Goal: Information Seeking & Learning: Check status

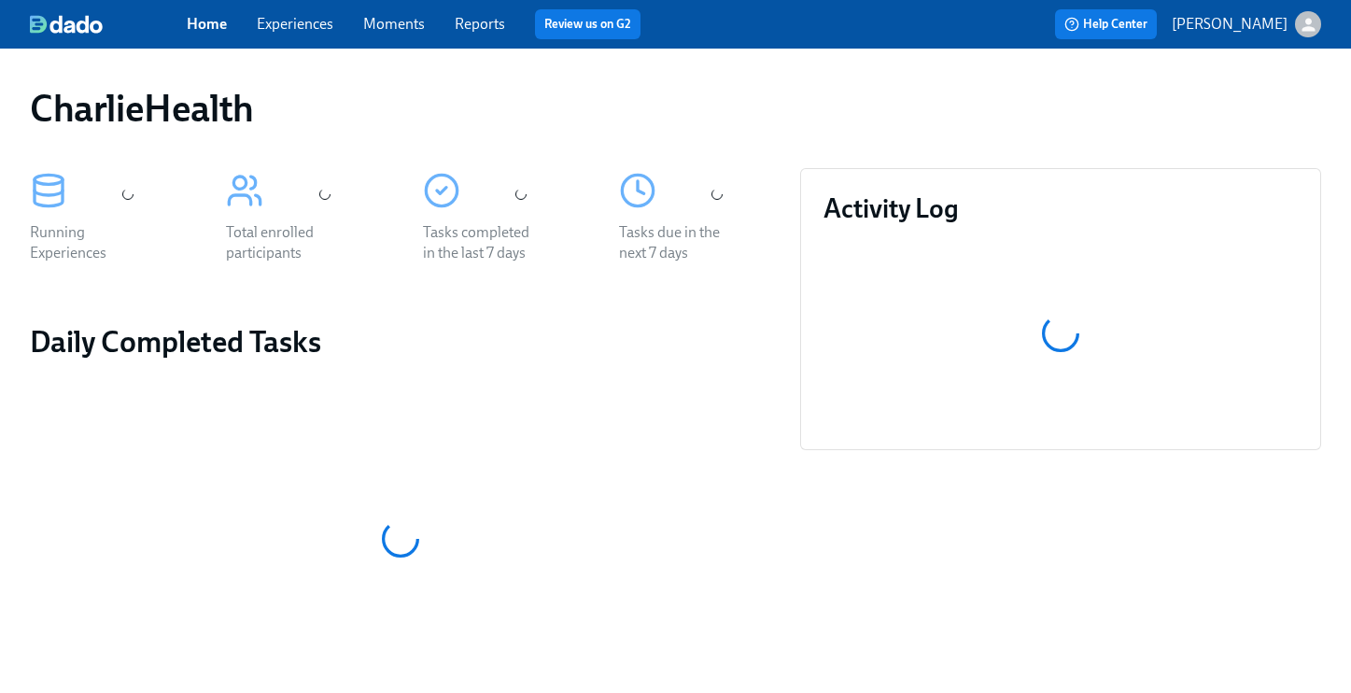
click at [290, 21] on link "Experiences" at bounding box center [295, 24] width 77 height 18
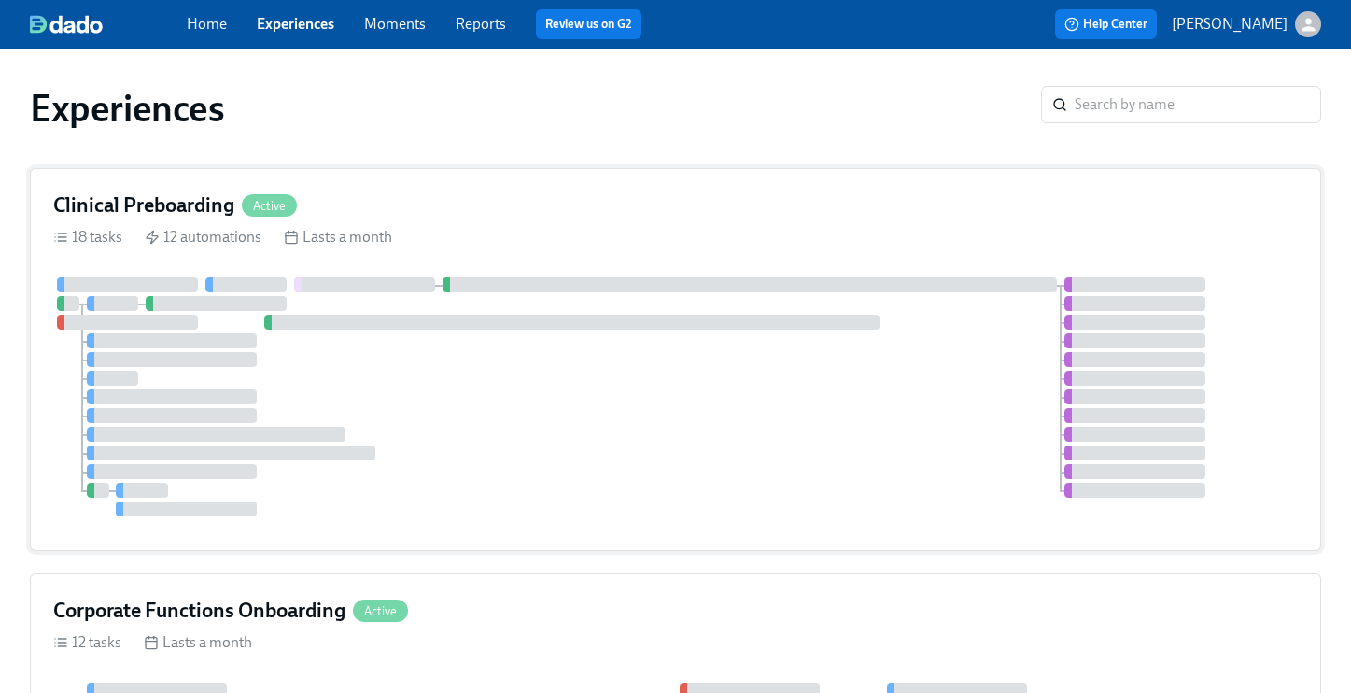
click at [139, 218] on h4 "Clinical Preboarding" at bounding box center [143, 205] width 181 height 28
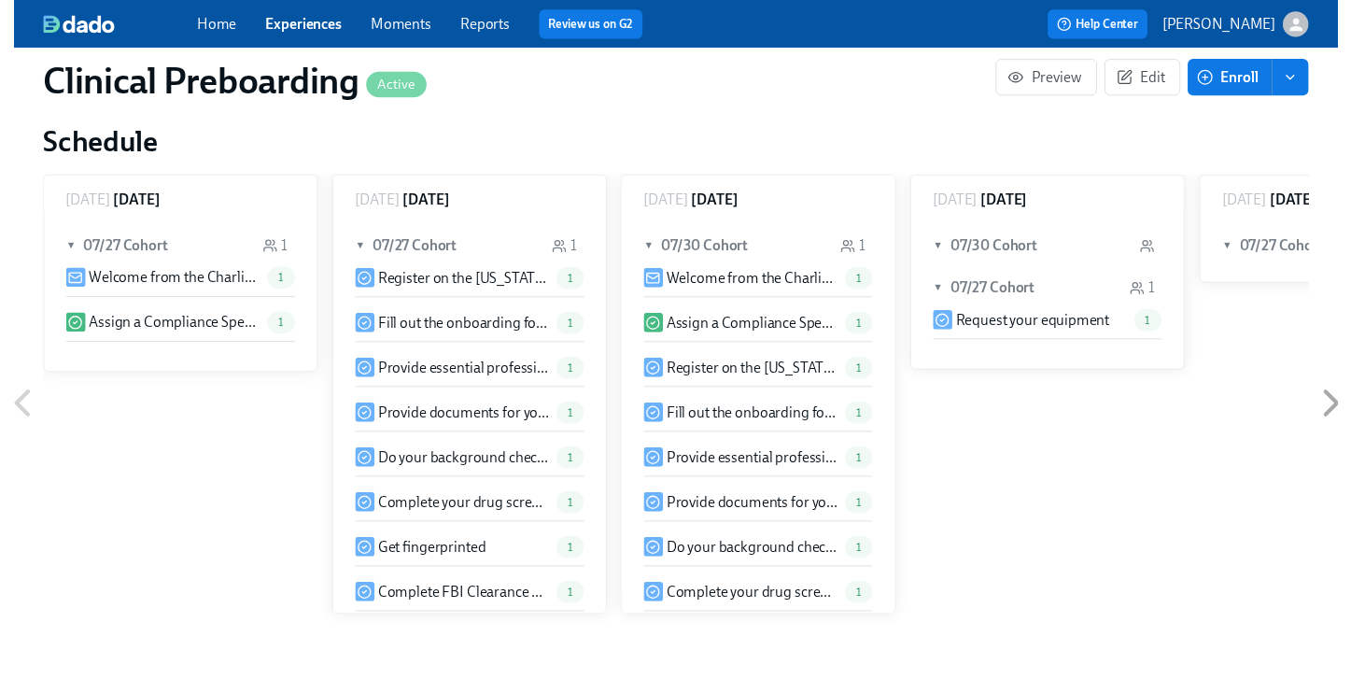
scroll to position [1898, 0]
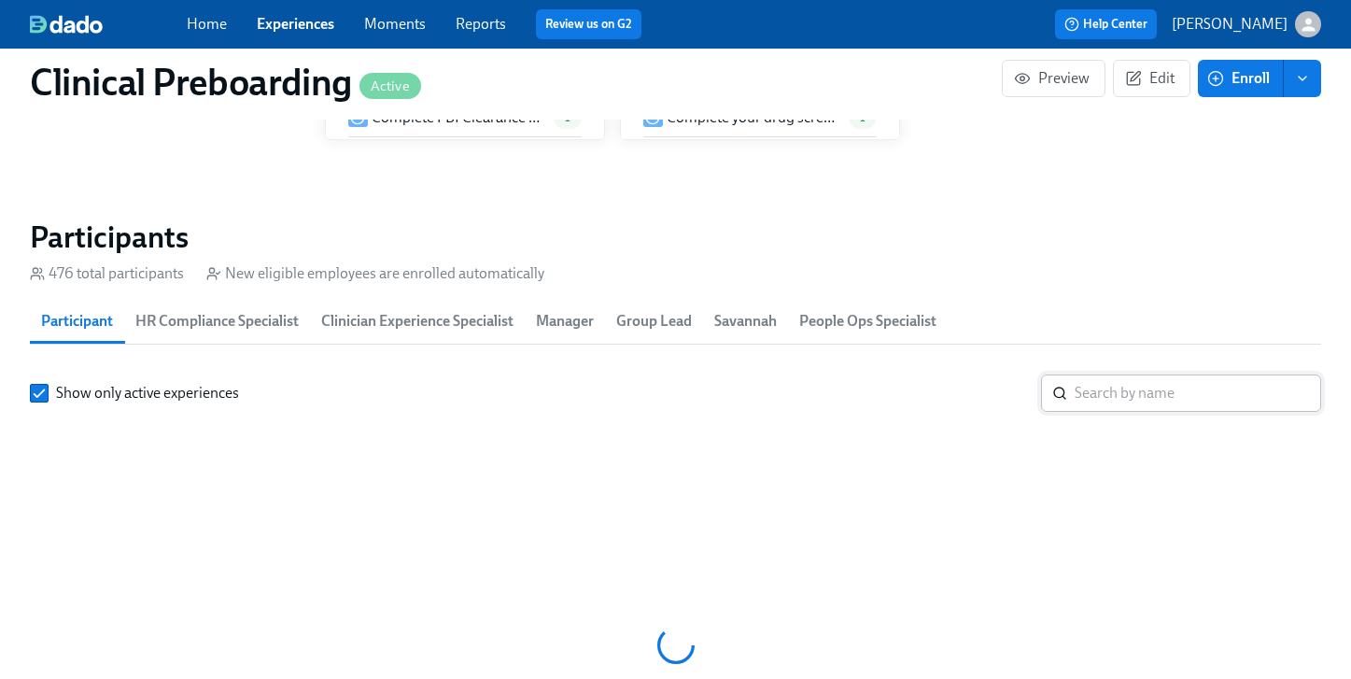
click at [1126, 402] on input "search" at bounding box center [1198, 392] width 247 height 37
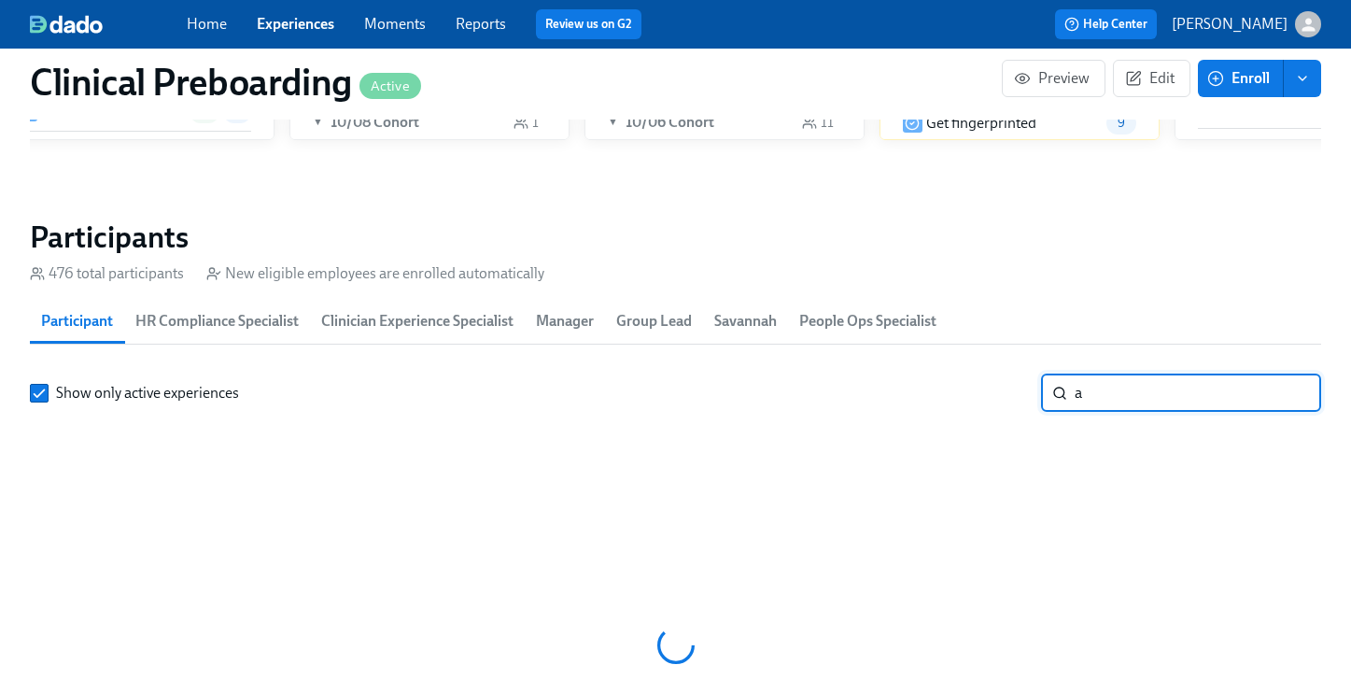
scroll to position [0, 21827]
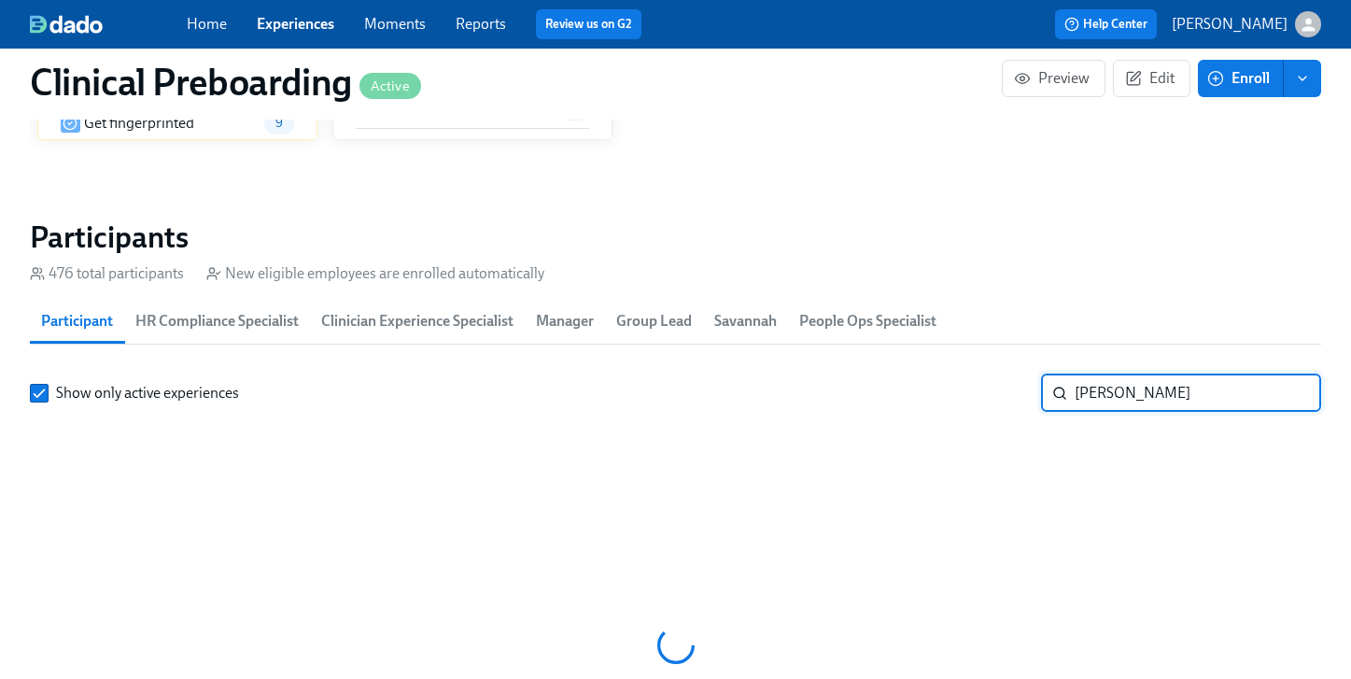
type input "[PERSON_NAME]"
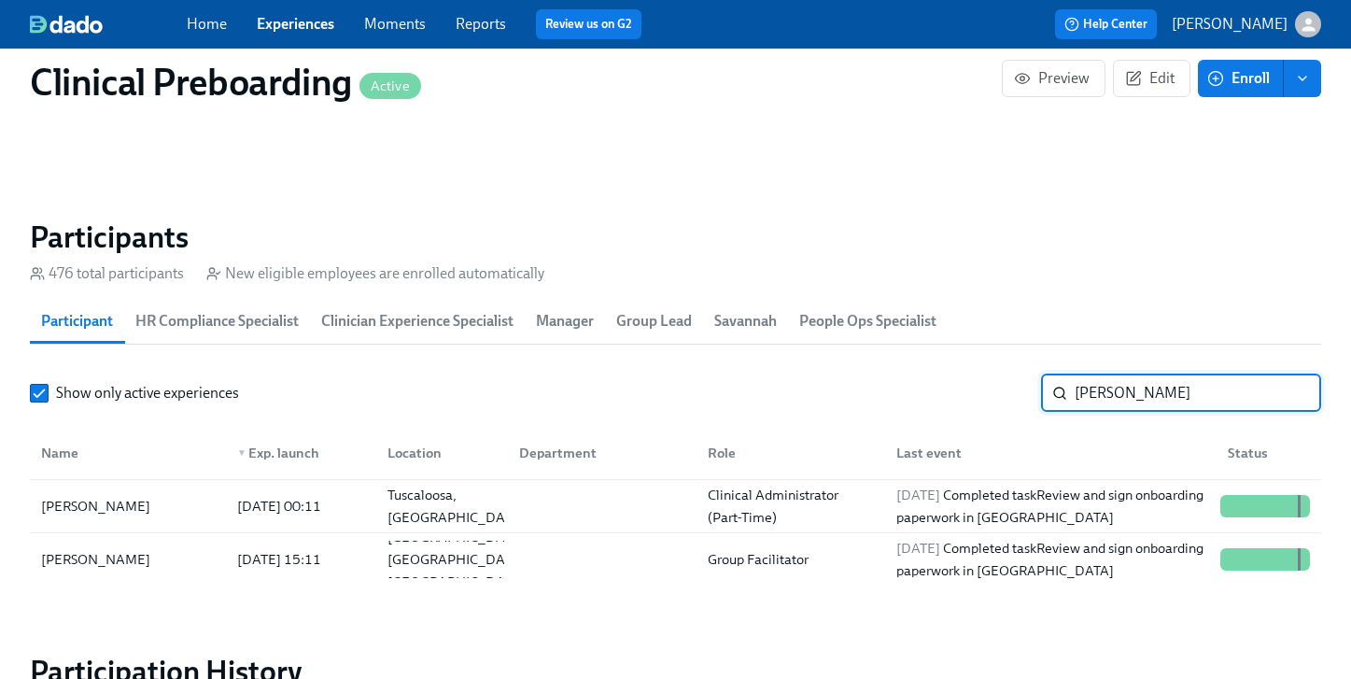
scroll to position [0, 23183]
click at [1254, 507] on div at bounding box center [1254, 506] width 3 height 22
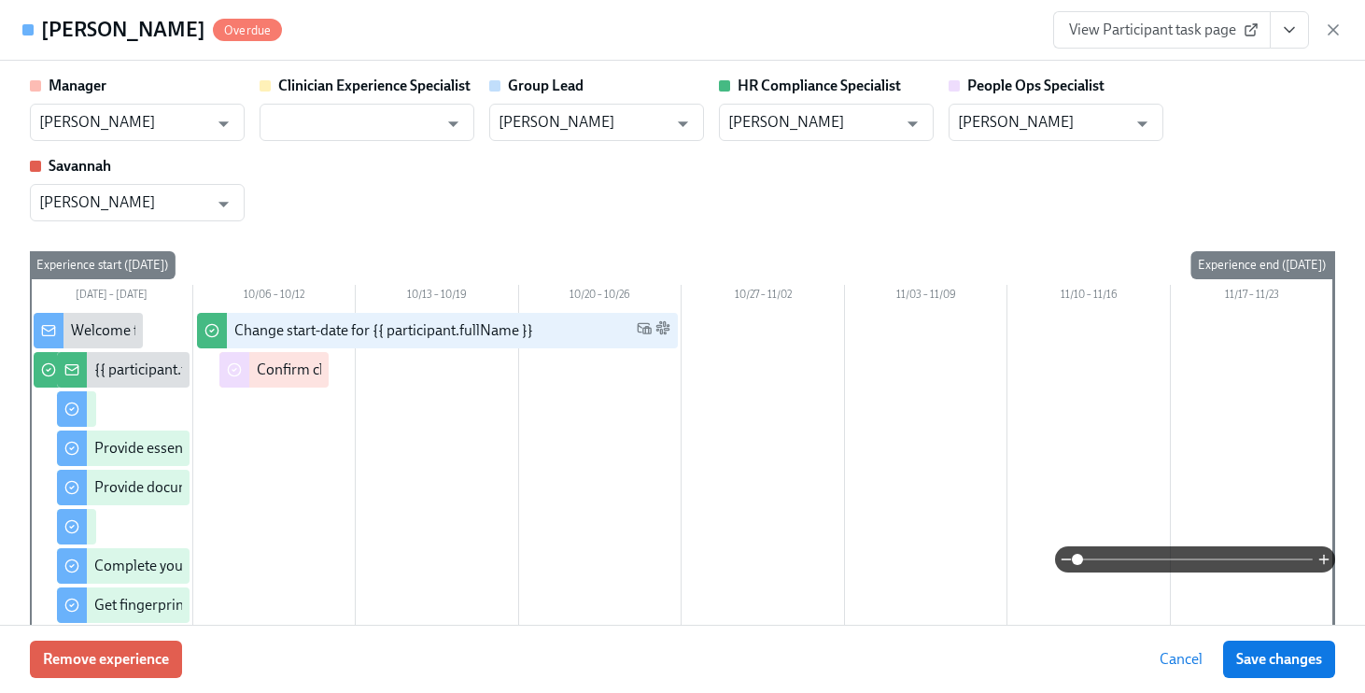
click at [1285, 31] on icon "View task page" at bounding box center [1289, 30] width 19 height 19
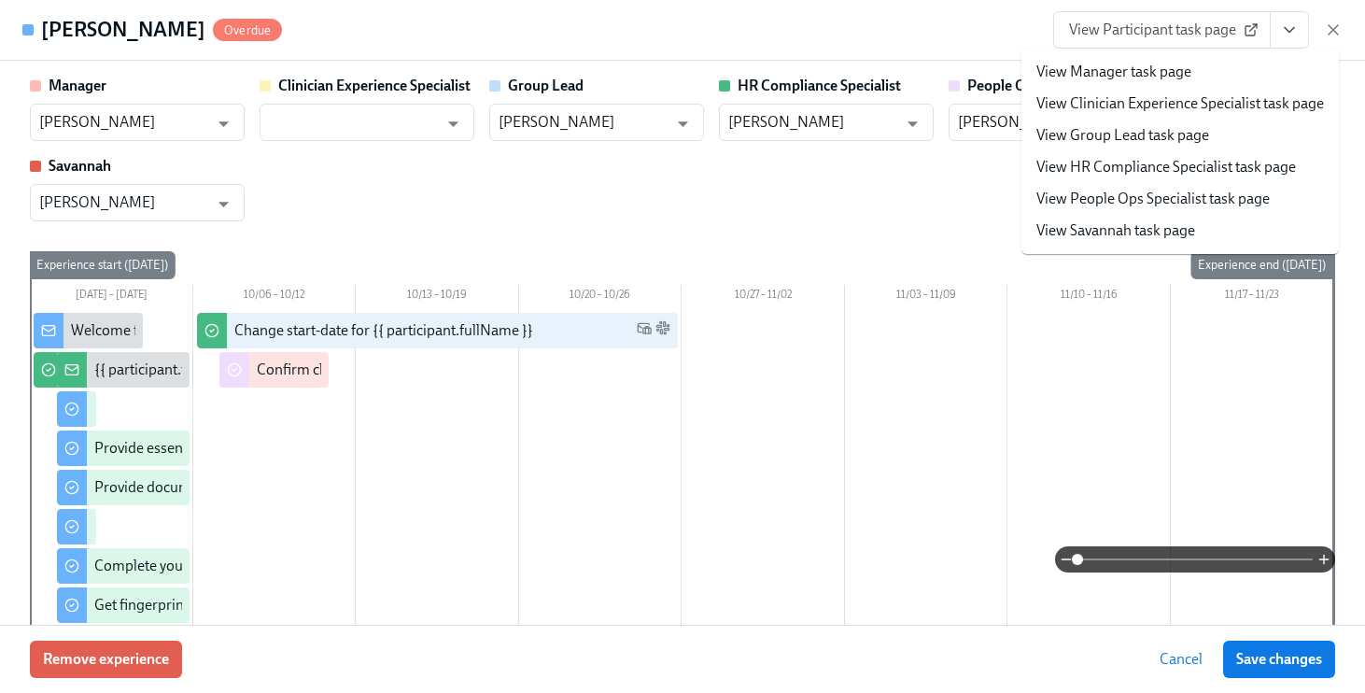
click at [1137, 200] on link "View People Ops Specialist task page" at bounding box center [1152, 199] width 233 height 21
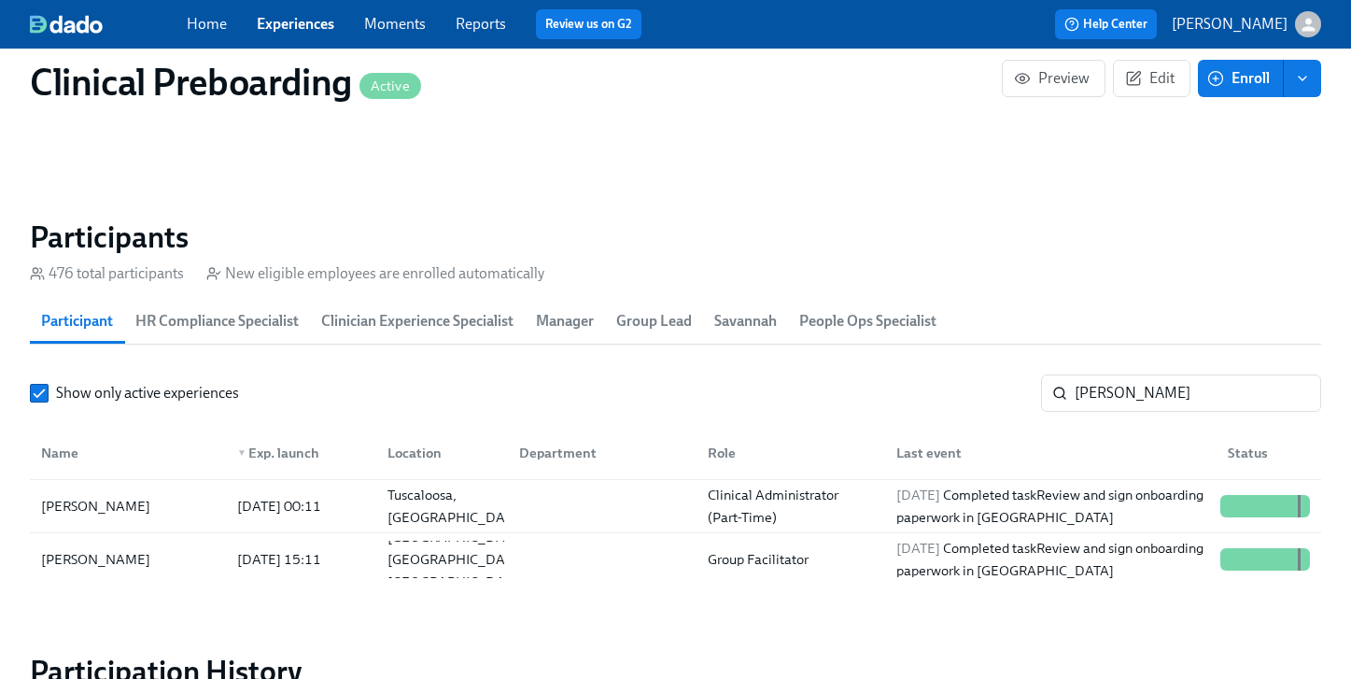
scroll to position [0, 23183]
click at [277, 21] on link "Experiences" at bounding box center [295, 24] width 77 height 18
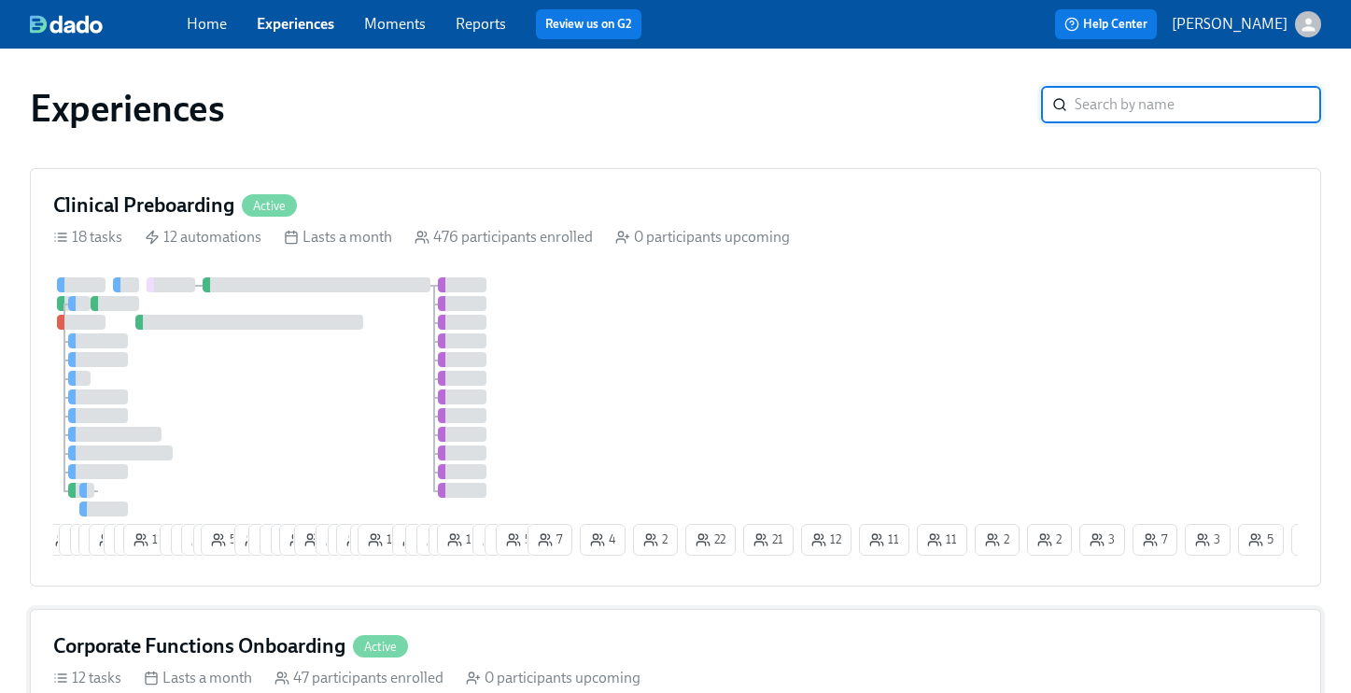
scroll to position [217, 0]
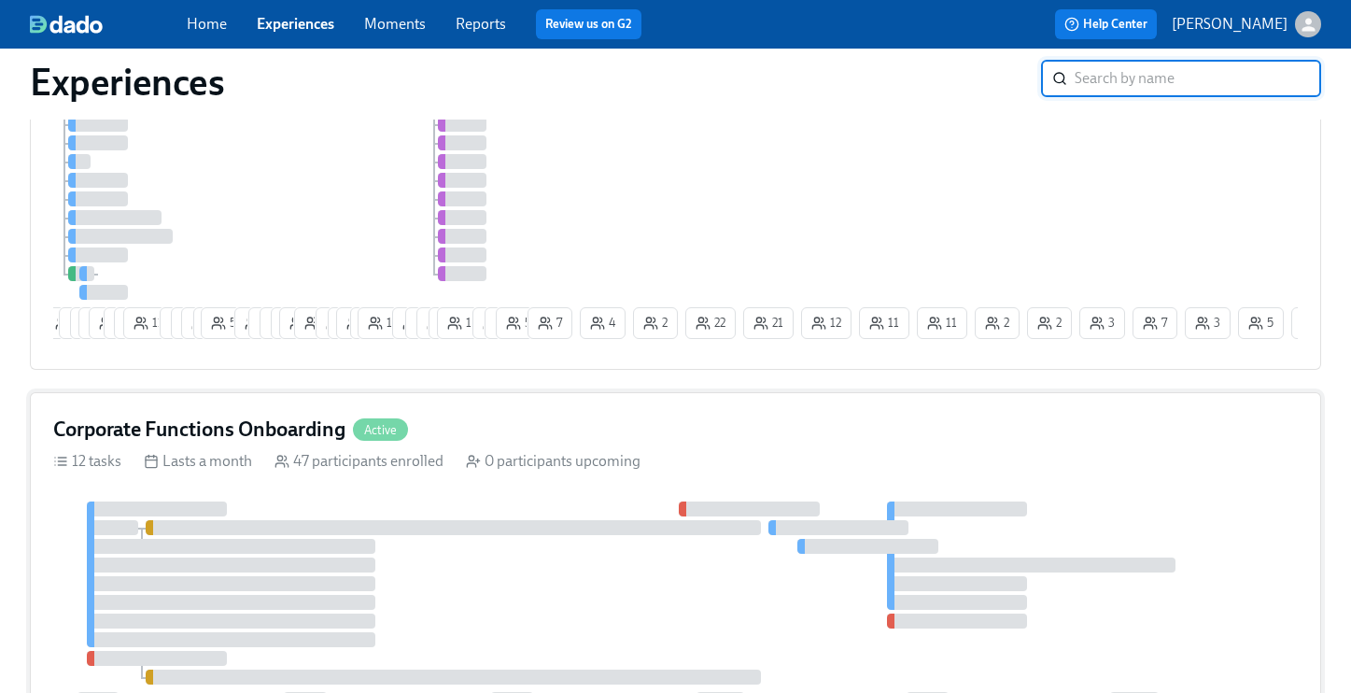
click at [279, 453] on div "Corporate Functions Onboarding Active 12 tasks Lasts a month 47 participants en…" at bounding box center [675, 573] width 1291 height 362
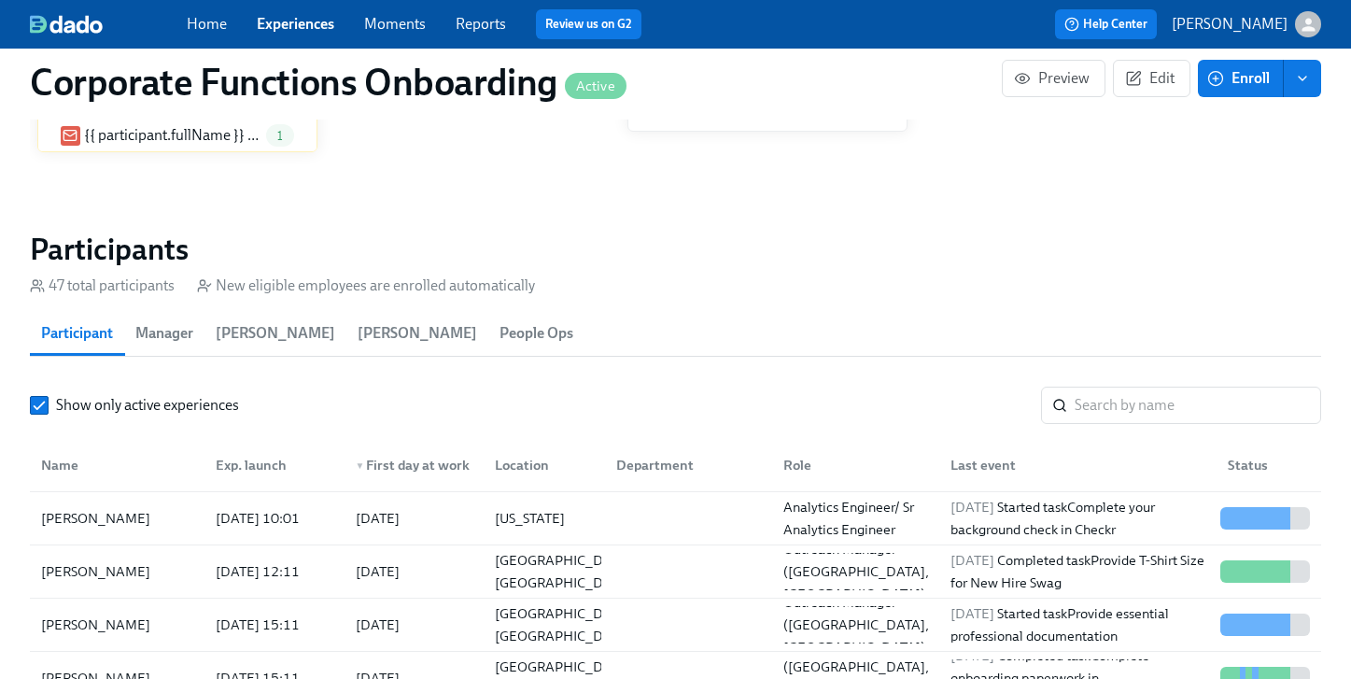
scroll to position [191, 0]
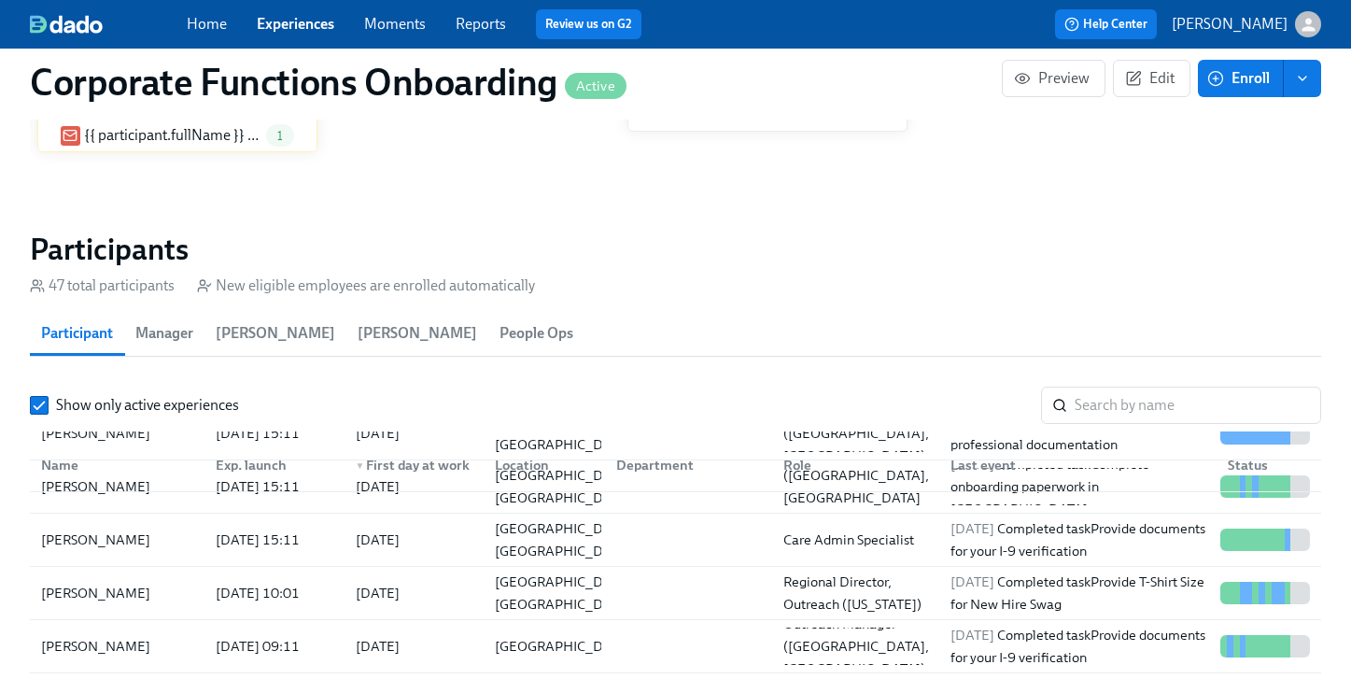
click at [1175, 361] on section "Participants 47 total participants New eligible employees are enrolled automati…" at bounding box center [675, 568] width 1291 height 675
click at [1190, 401] on input "search" at bounding box center [1198, 405] width 247 height 37
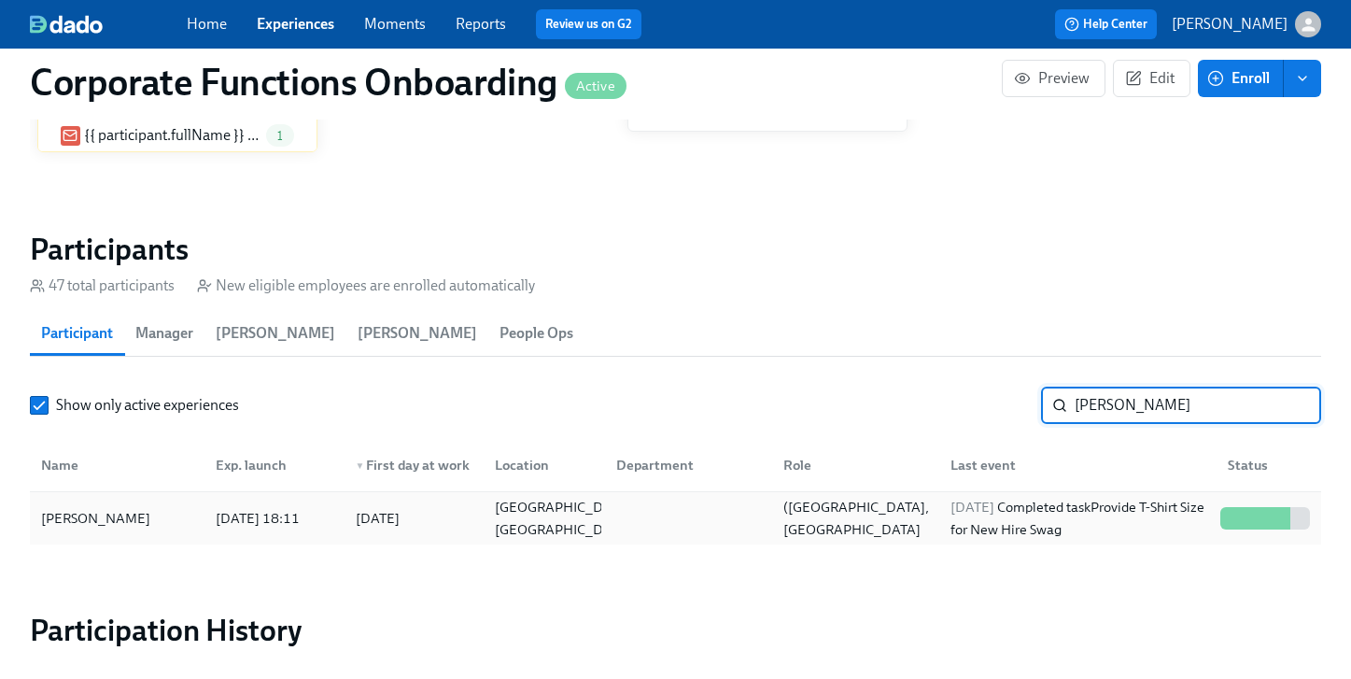
type input "[PERSON_NAME]"
click at [1252, 506] on div at bounding box center [1265, 518] width 105 height 37
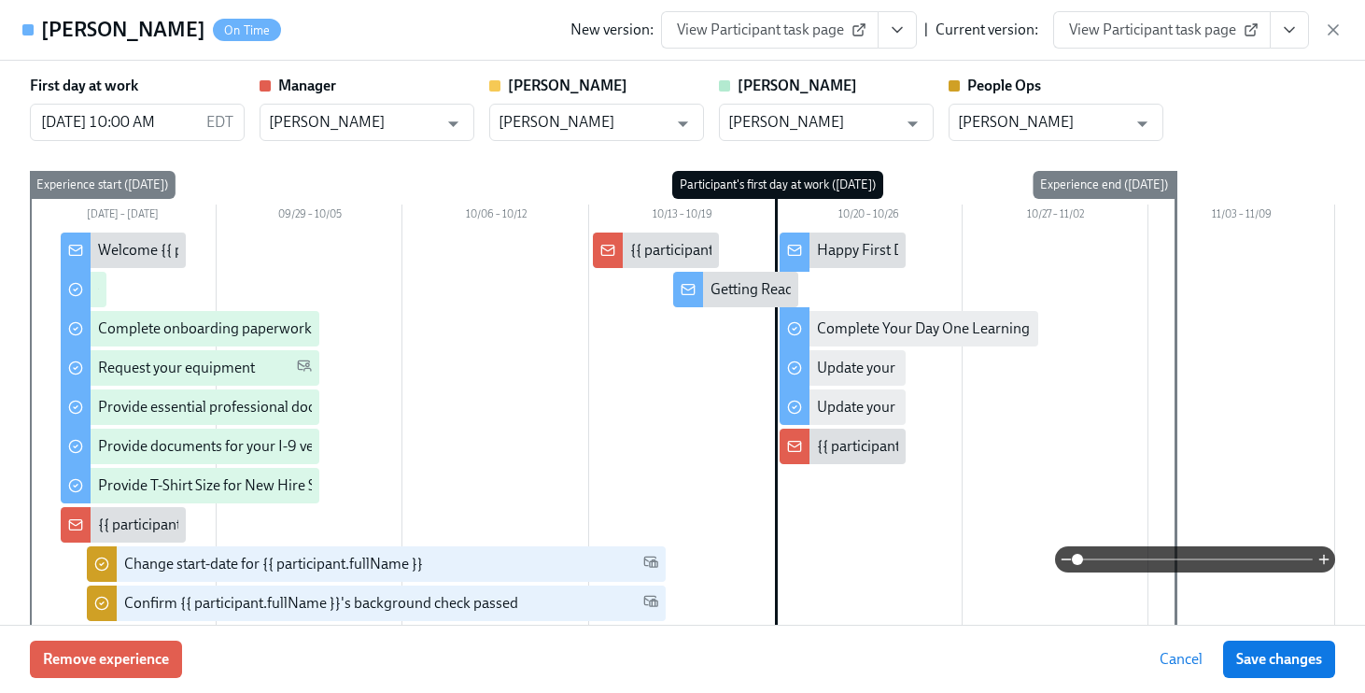
click at [1289, 31] on icon "View task page" at bounding box center [1289, 30] width 9 height 5
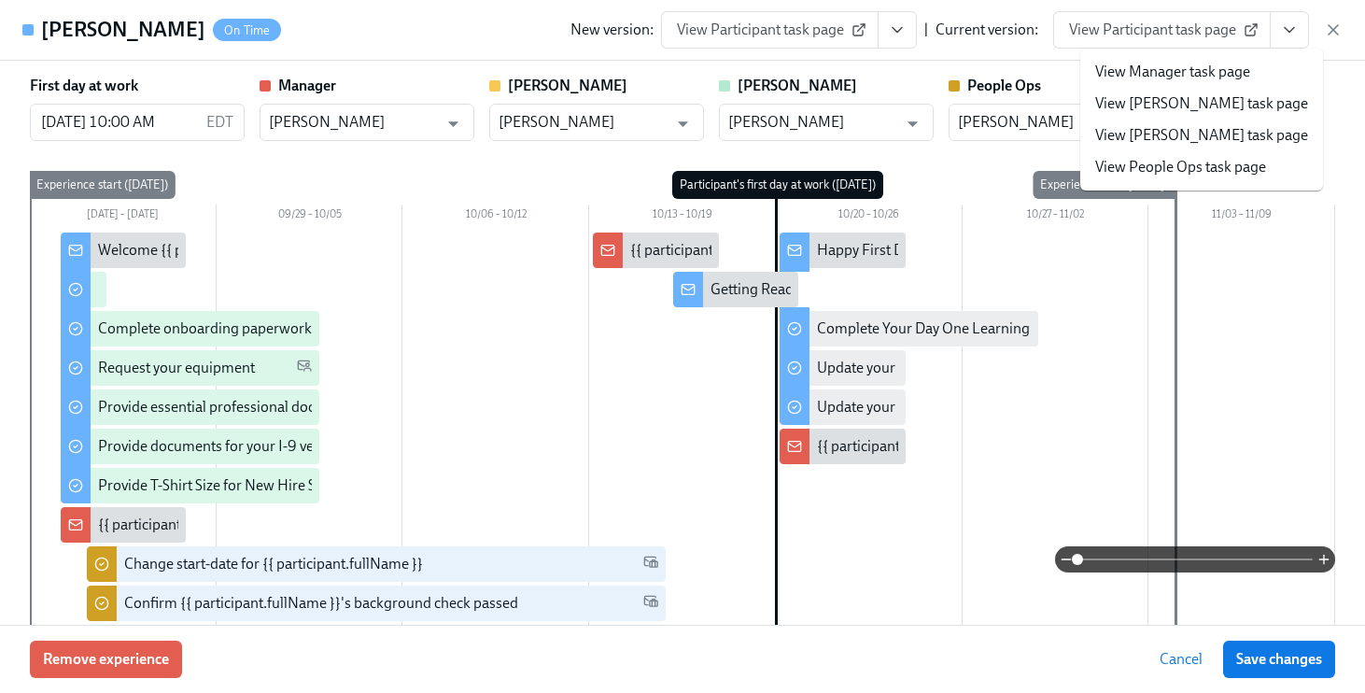
click at [1174, 163] on link "View People Ops task page" at bounding box center [1180, 167] width 171 height 21
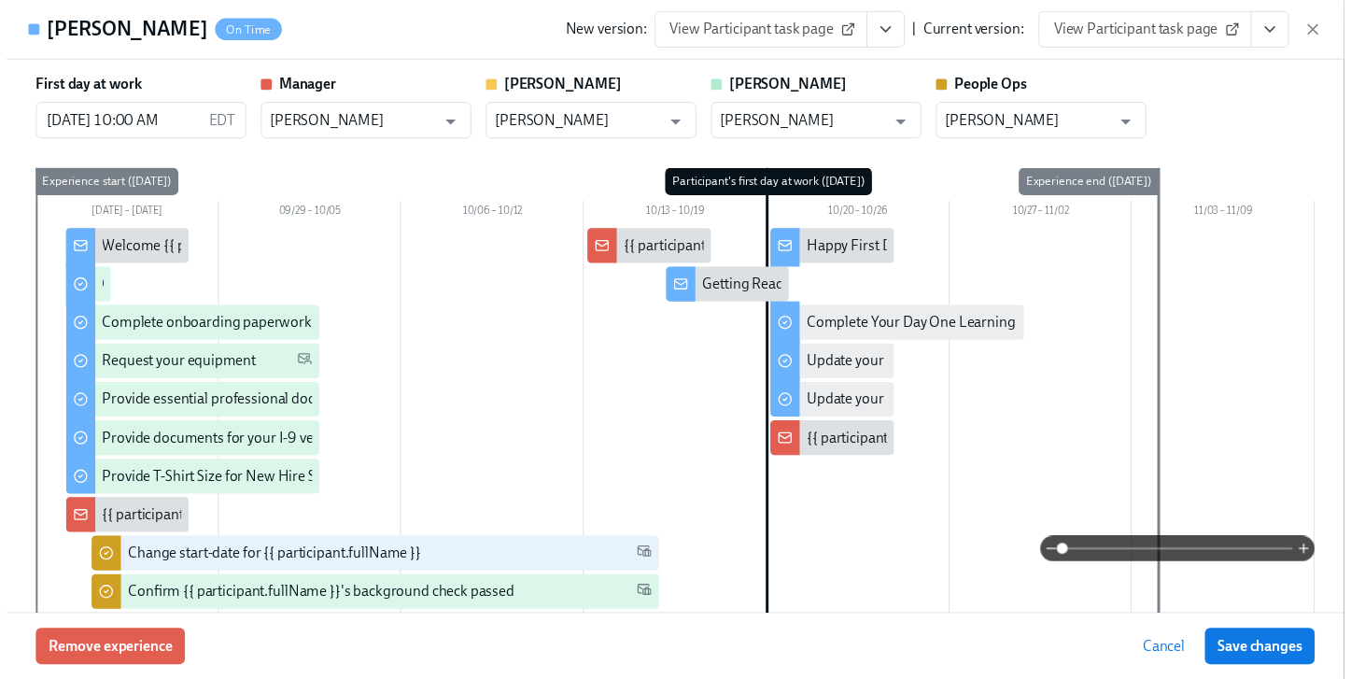
scroll to position [0, 9316]
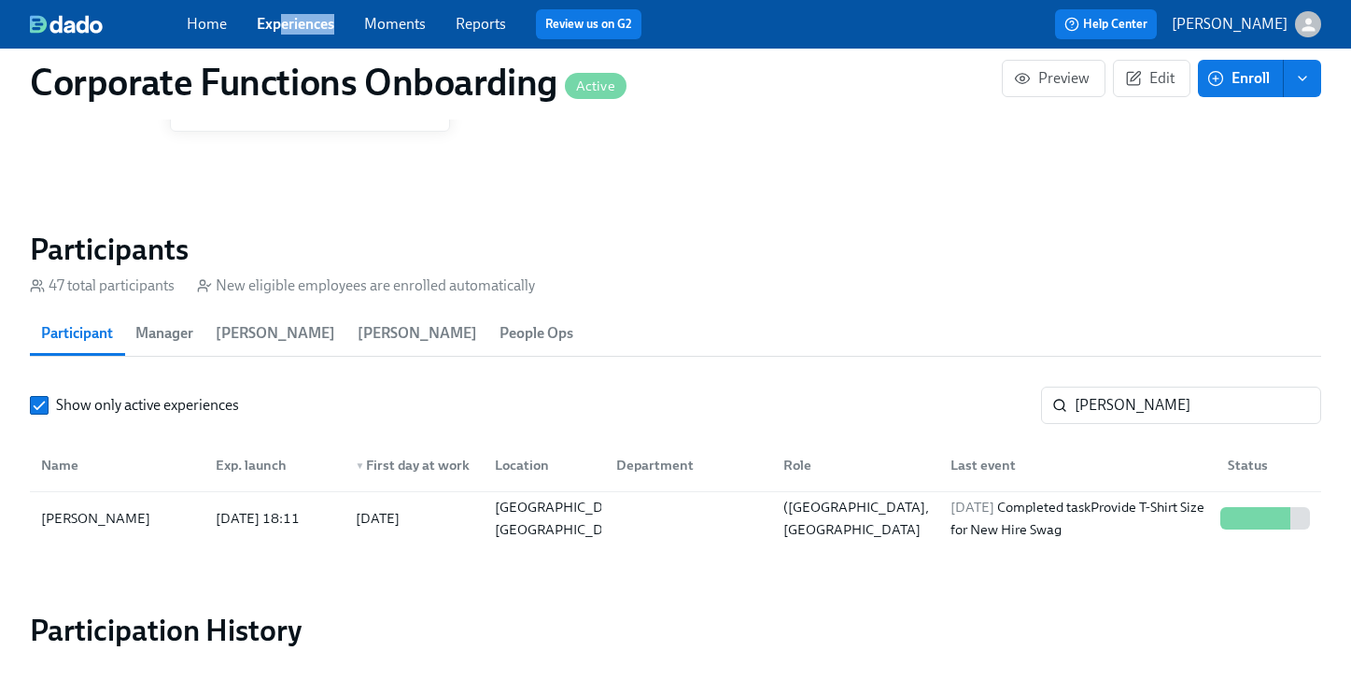
click at [285, 35] on div "Home Experiences Moments Reports Review us on G2" at bounding box center [471, 24] width 568 height 30
click at [289, 25] on link "Experiences" at bounding box center [295, 24] width 77 height 18
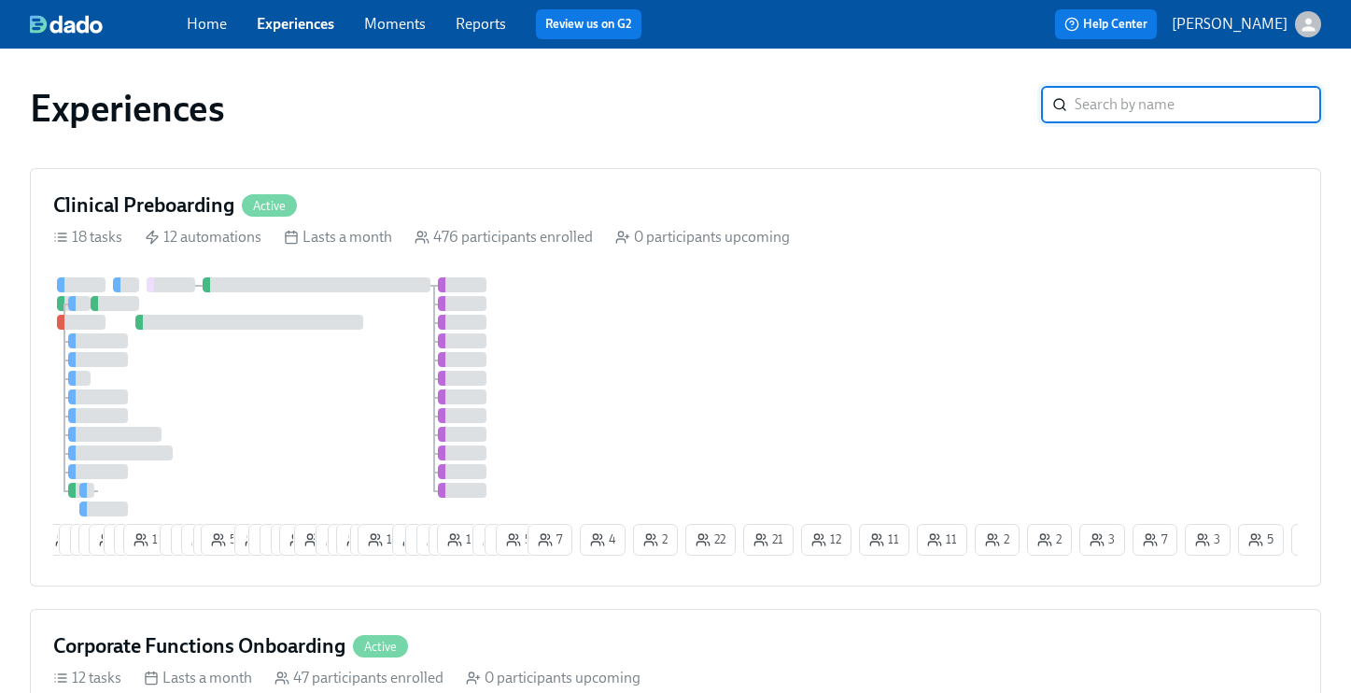
click at [304, 27] on link "Experiences" at bounding box center [295, 24] width 77 height 18
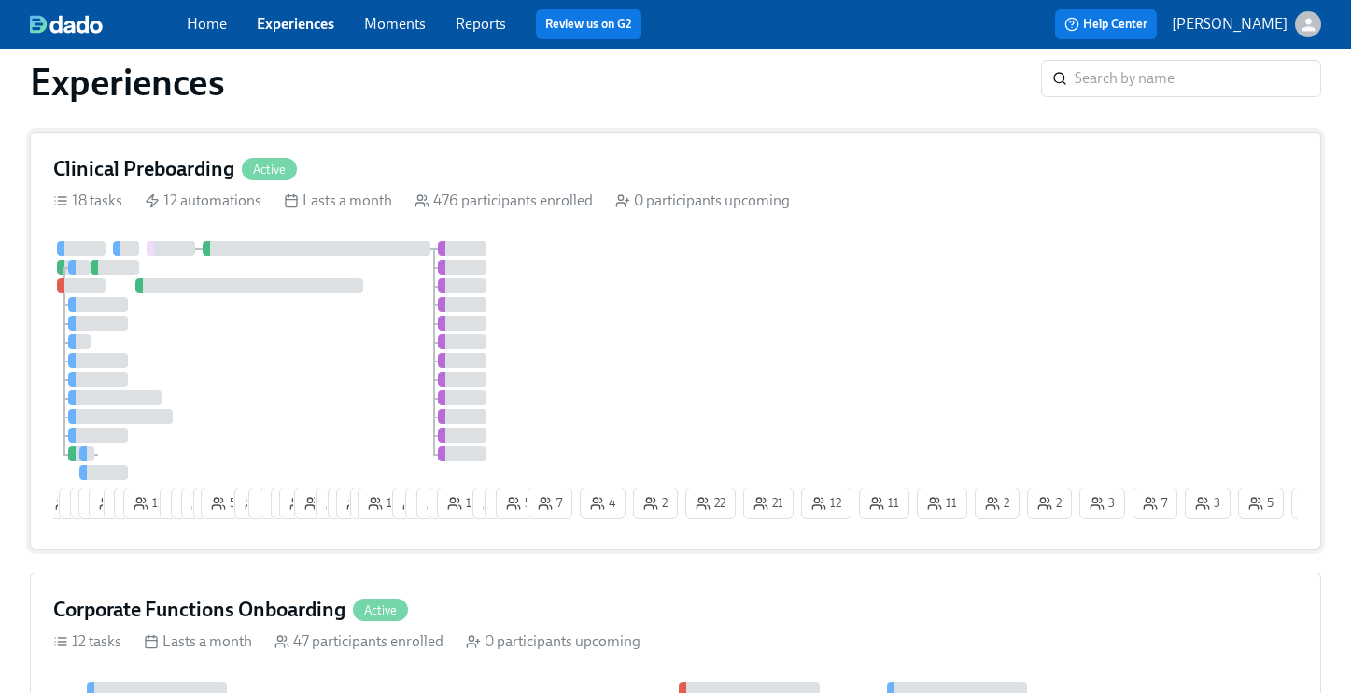
scroll to position [49, 0]
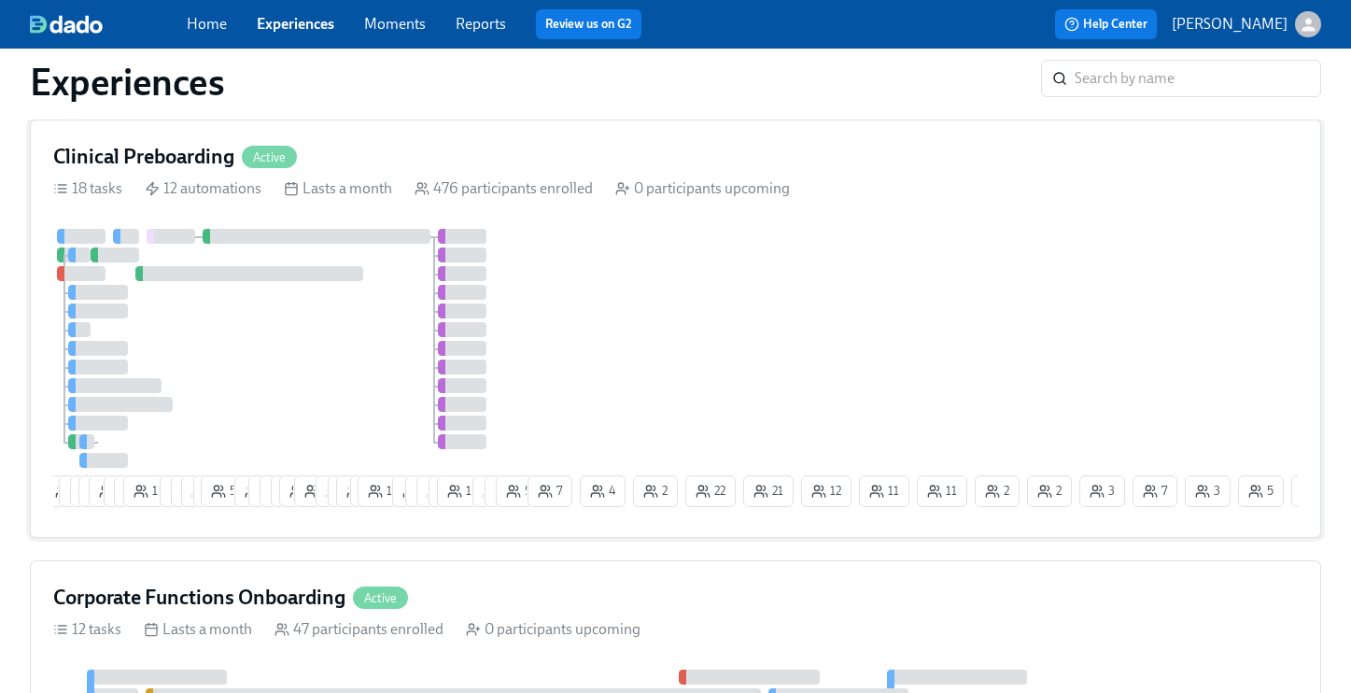
click at [170, 135] on div "Clinical Preboarding Active 18 tasks 12 automations Lasts a month 476 participa…" at bounding box center [675, 329] width 1291 height 418
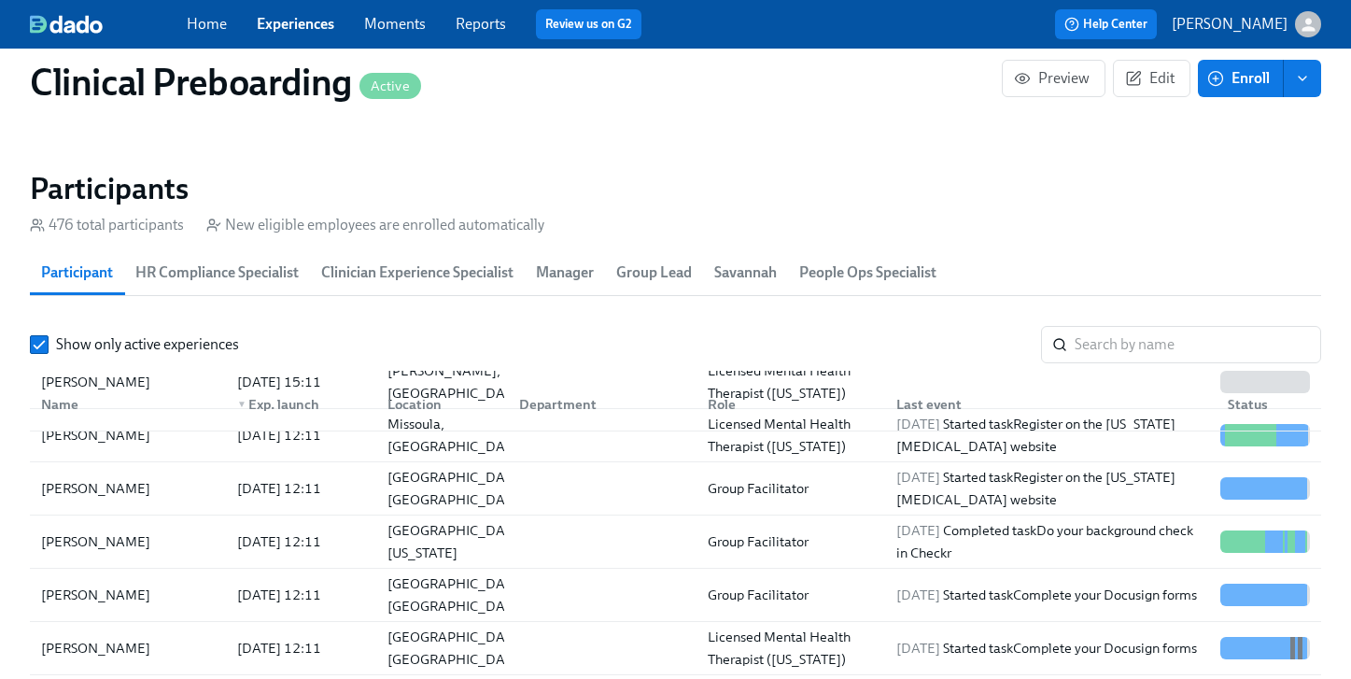
scroll to position [550, 0]
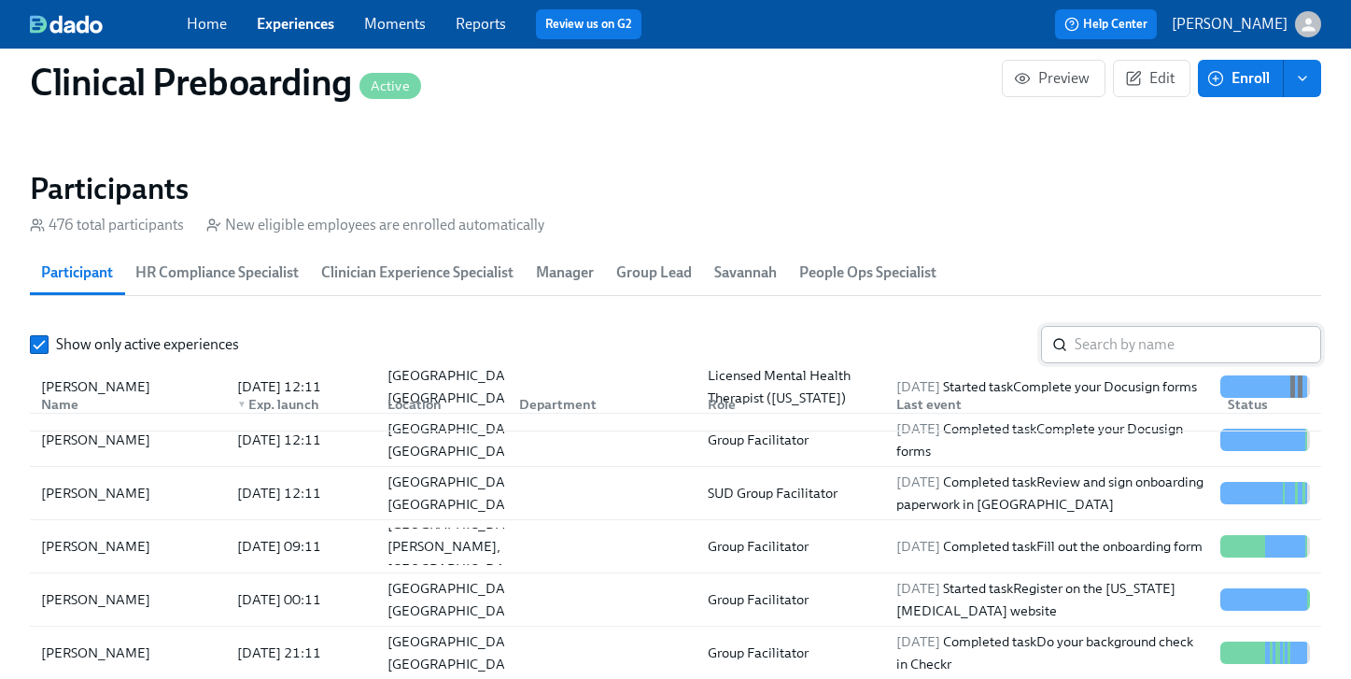
click at [1166, 356] on input "search" at bounding box center [1198, 344] width 247 height 37
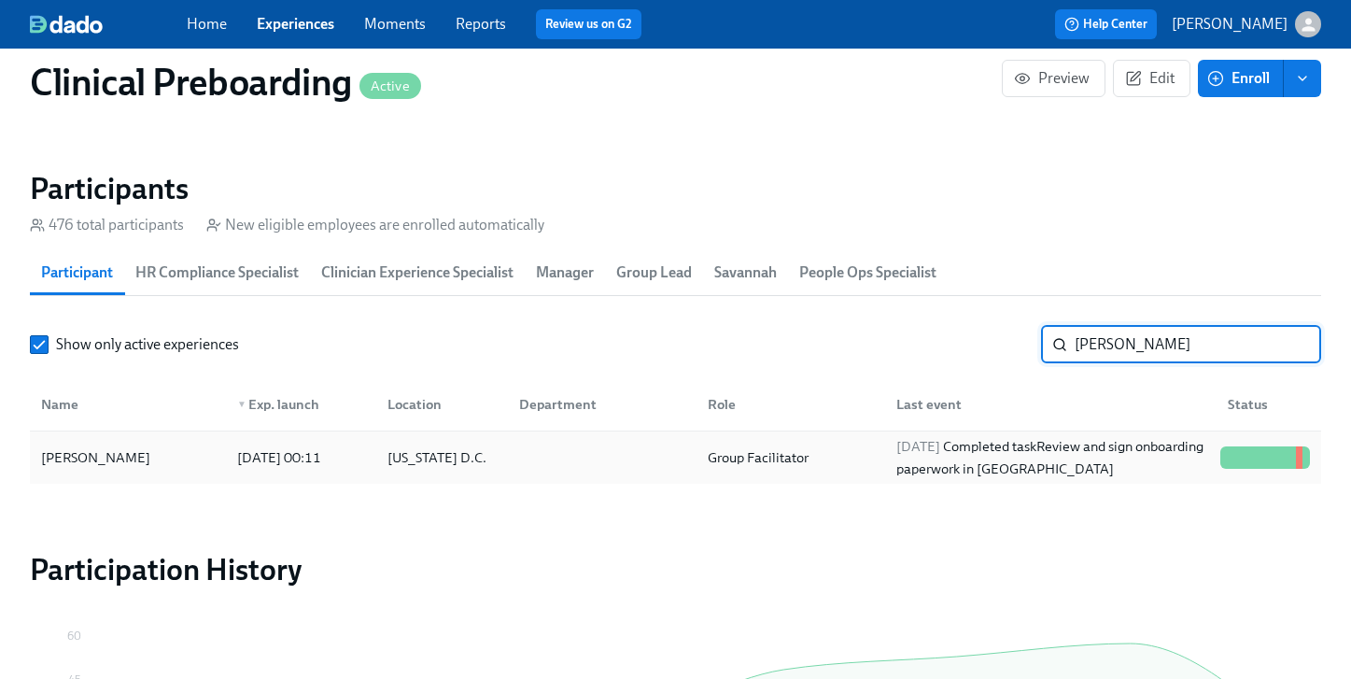
click at [1258, 472] on div at bounding box center [1265, 457] width 105 height 37
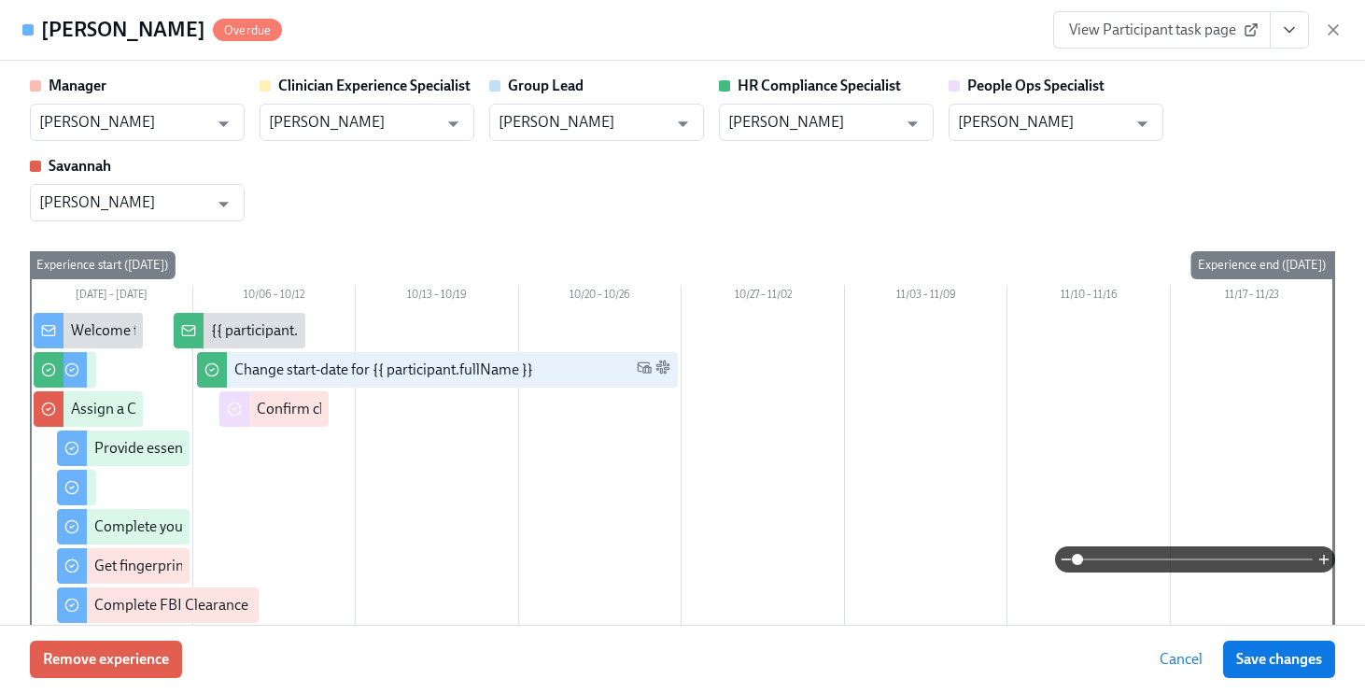
click at [1279, 31] on button "View task page" at bounding box center [1289, 29] width 39 height 37
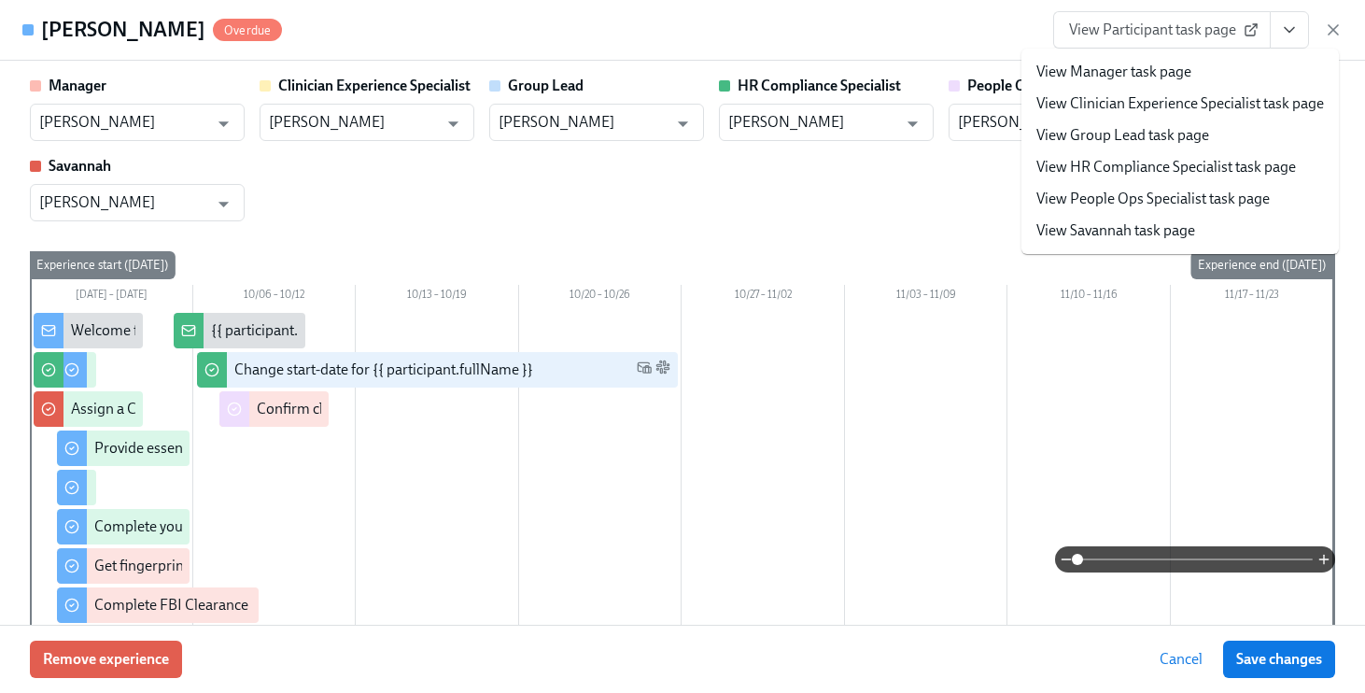
click at [1174, 198] on link "View People Ops Specialist task page" at bounding box center [1152, 199] width 233 height 21
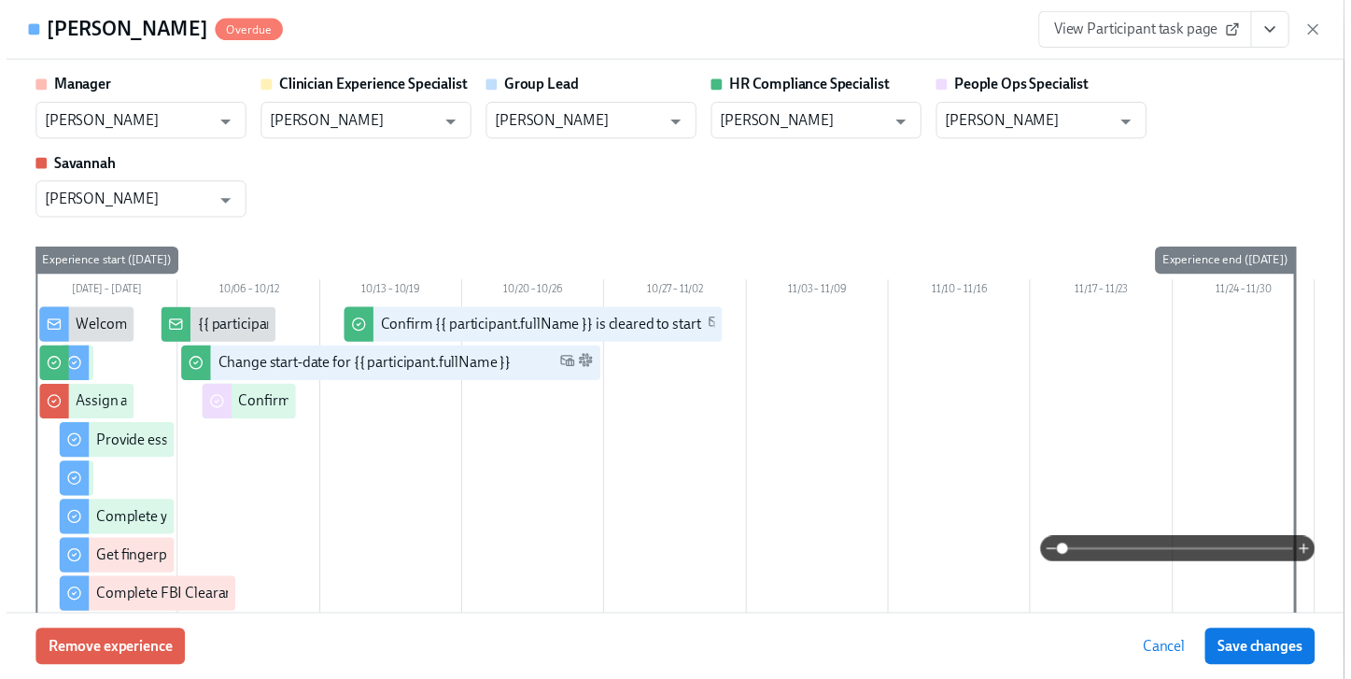
scroll to position [0, 23183]
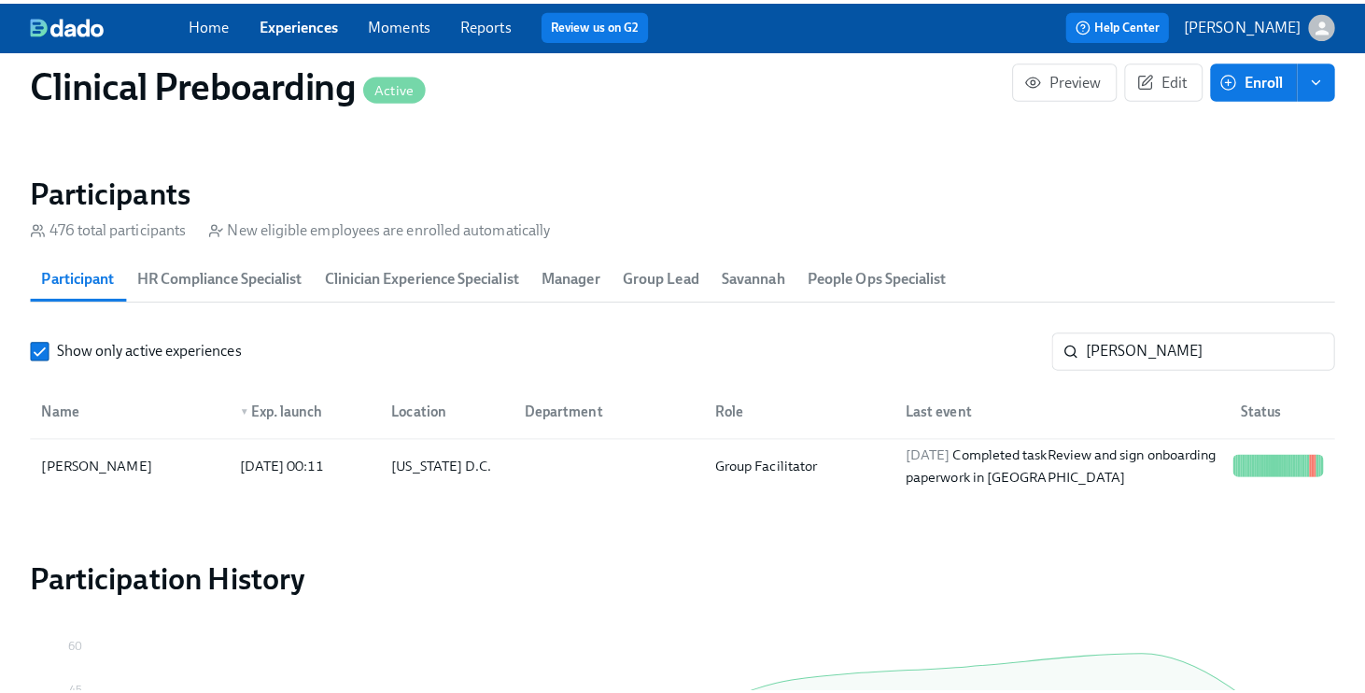
scroll to position [0, 23169]
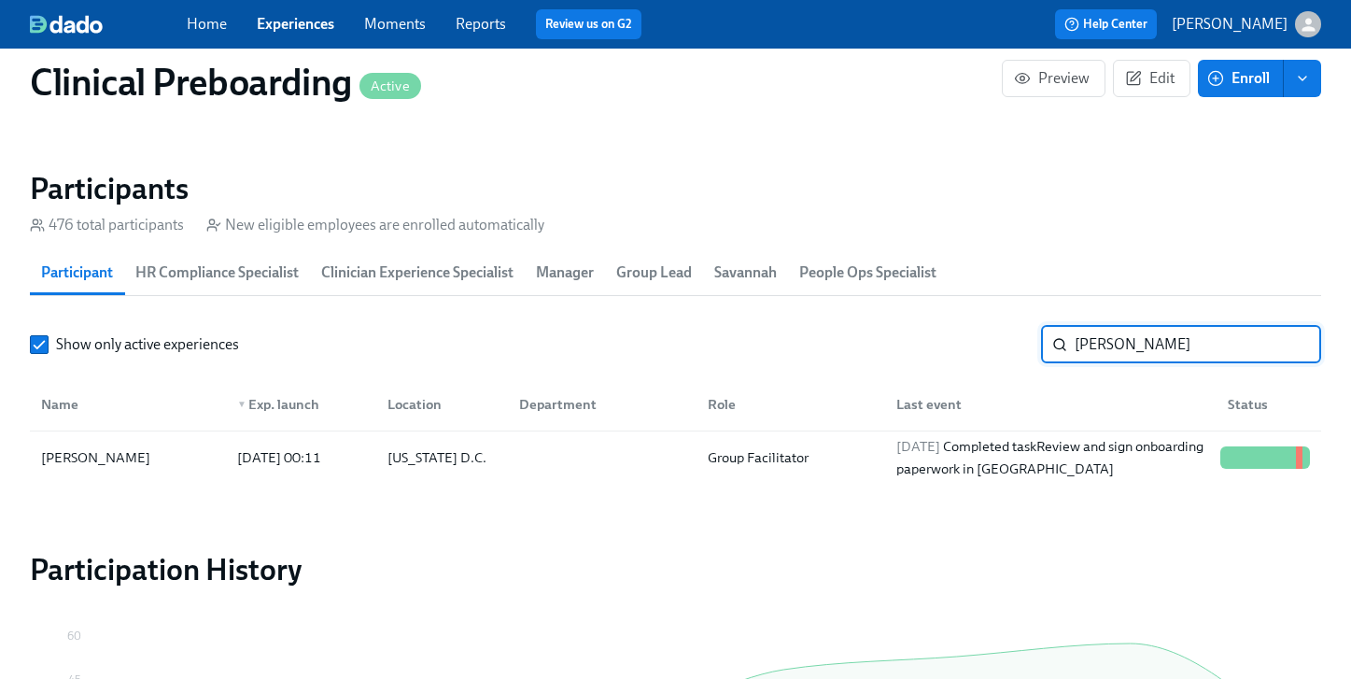
drag, startPoint x: 1168, startPoint y: 350, endPoint x: 854, endPoint y: 343, distance: 313.8
click at [857, 344] on div "Show only active experiences [PERSON_NAME] ​" at bounding box center [675, 344] width 1291 height 37
type input "sanya"
click at [1263, 447] on div at bounding box center [1263, 457] width 3 height 22
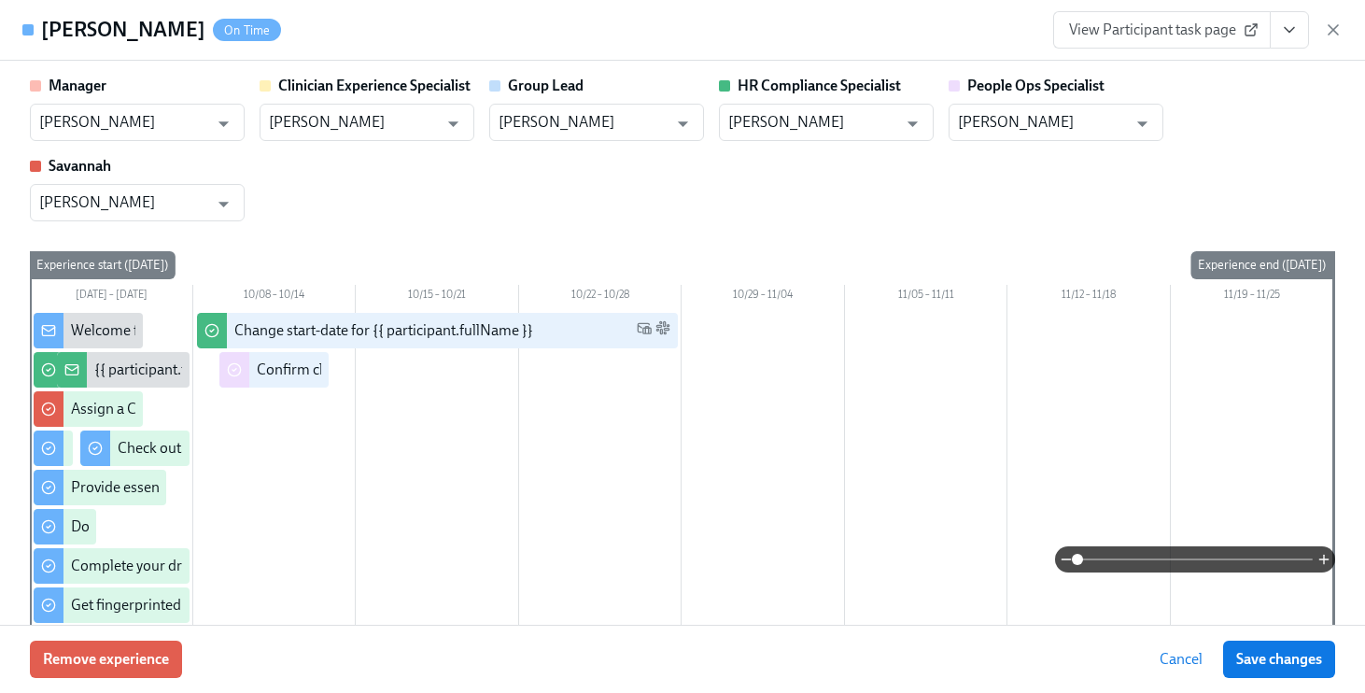
click at [1291, 22] on icon "View task page" at bounding box center [1289, 30] width 19 height 19
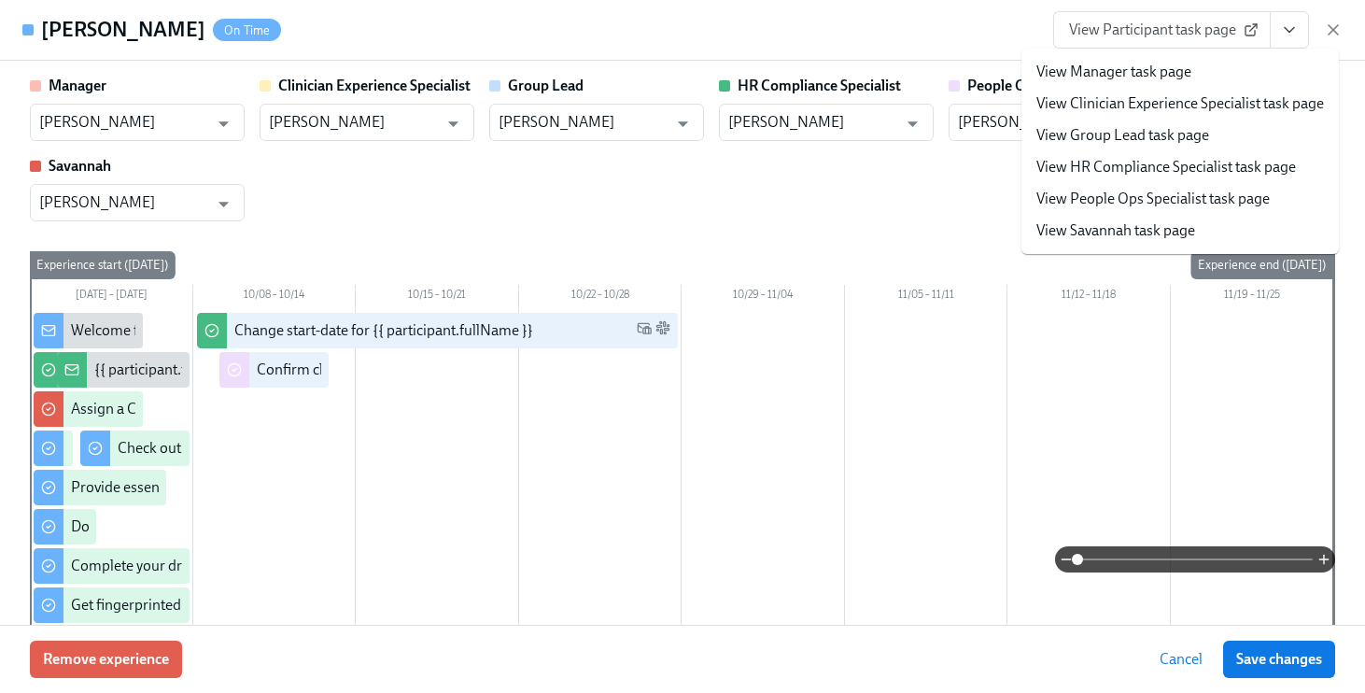
click at [1138, 210] on li "View People Ops Specialist task page" at bounding box center [1179, 199] width 317 height 32
click at [1140, 196] on link "View People Ops Specialist task page" at bounding box center [1152, 199] width 233 height 21
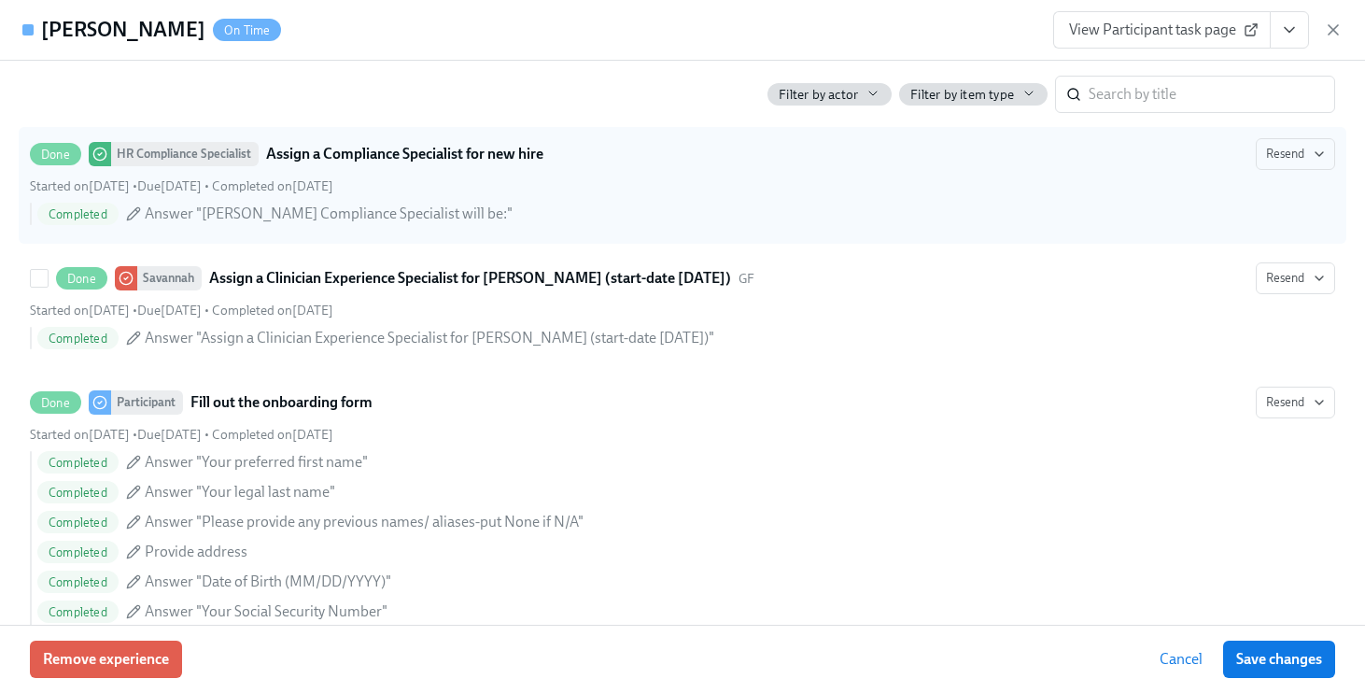
scroll to position [765, 0]
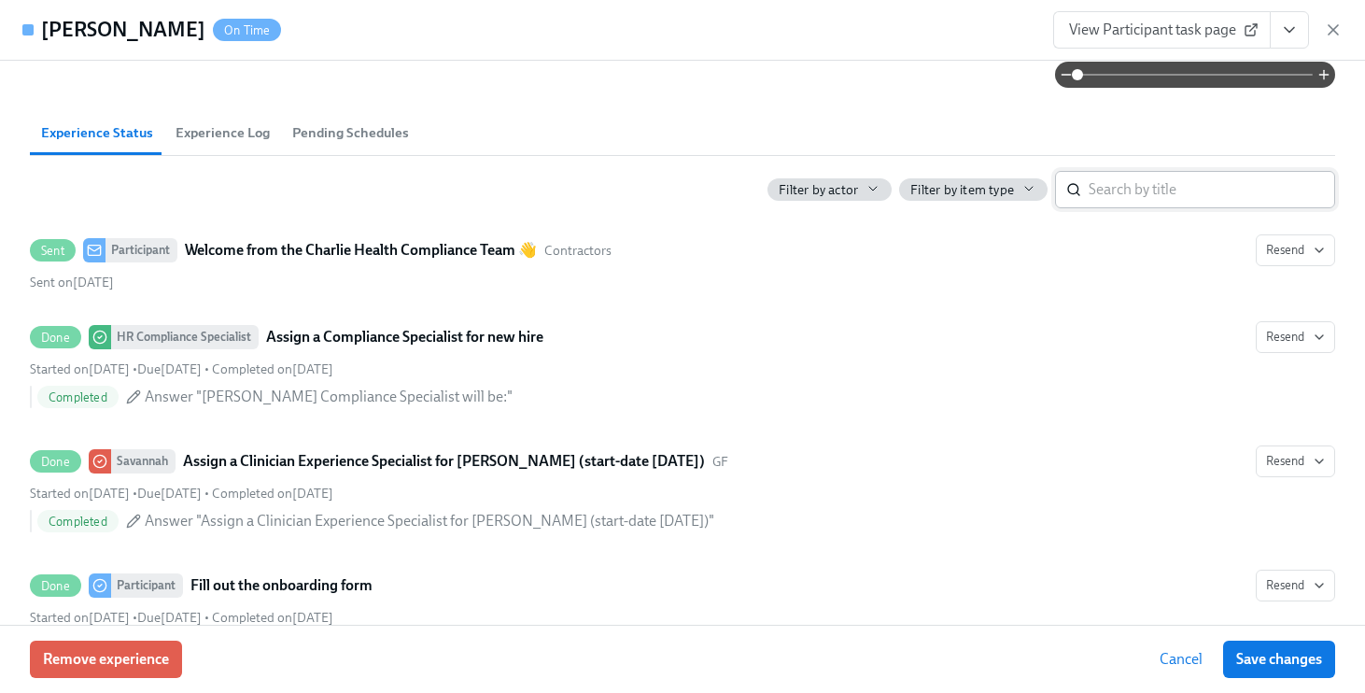
click at [1110, 182] on input "search" at bounding box center [1212, 189] width 247 height 37
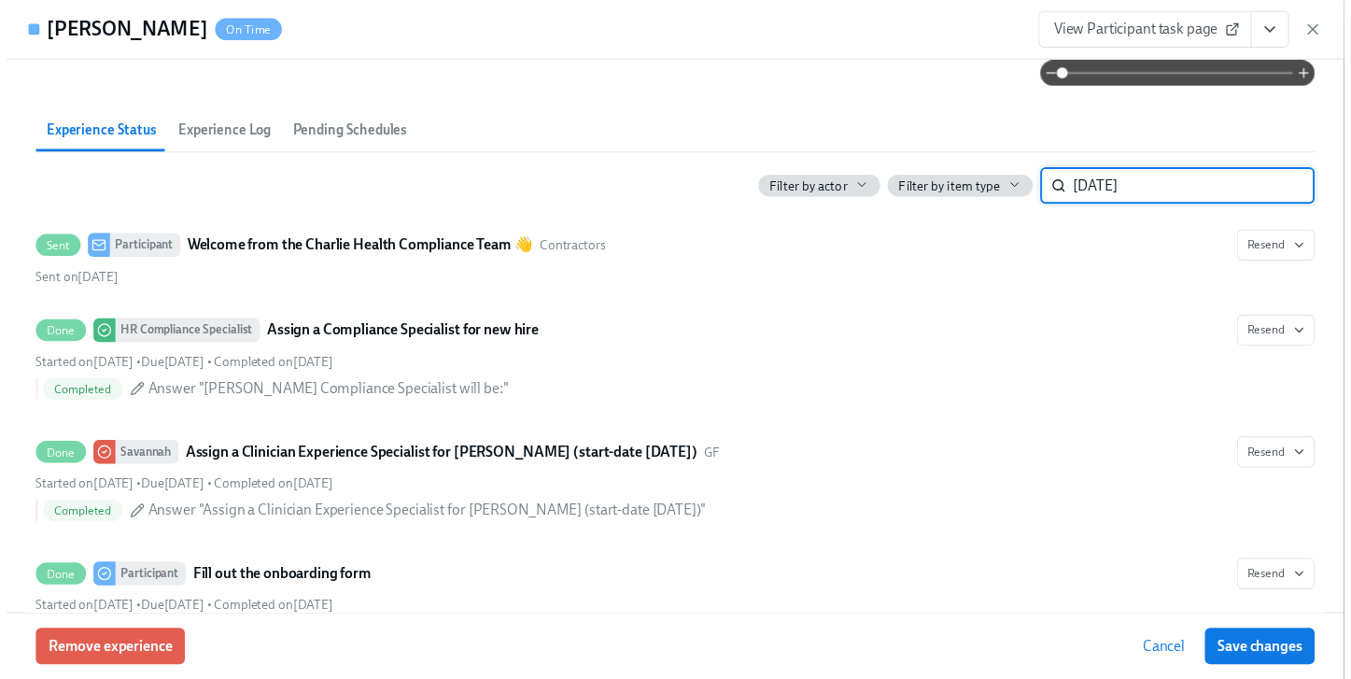
scroll to position [666, 0]
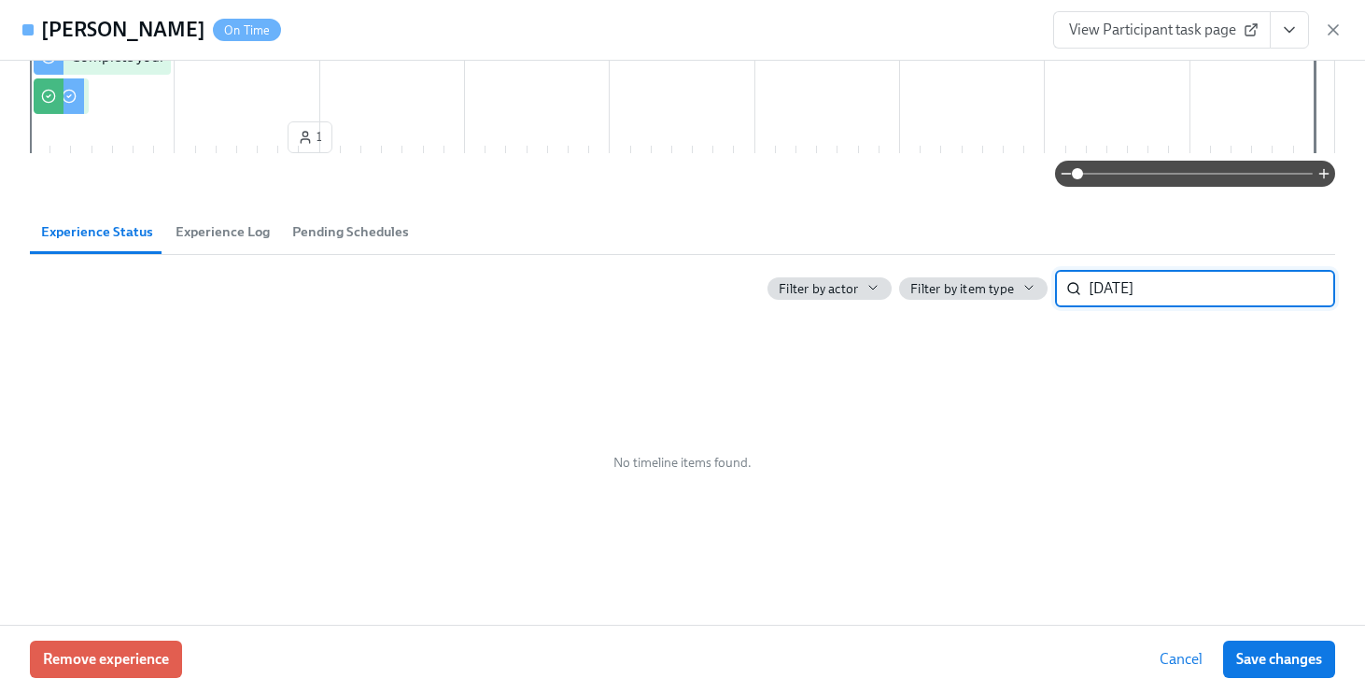
type input "juli"
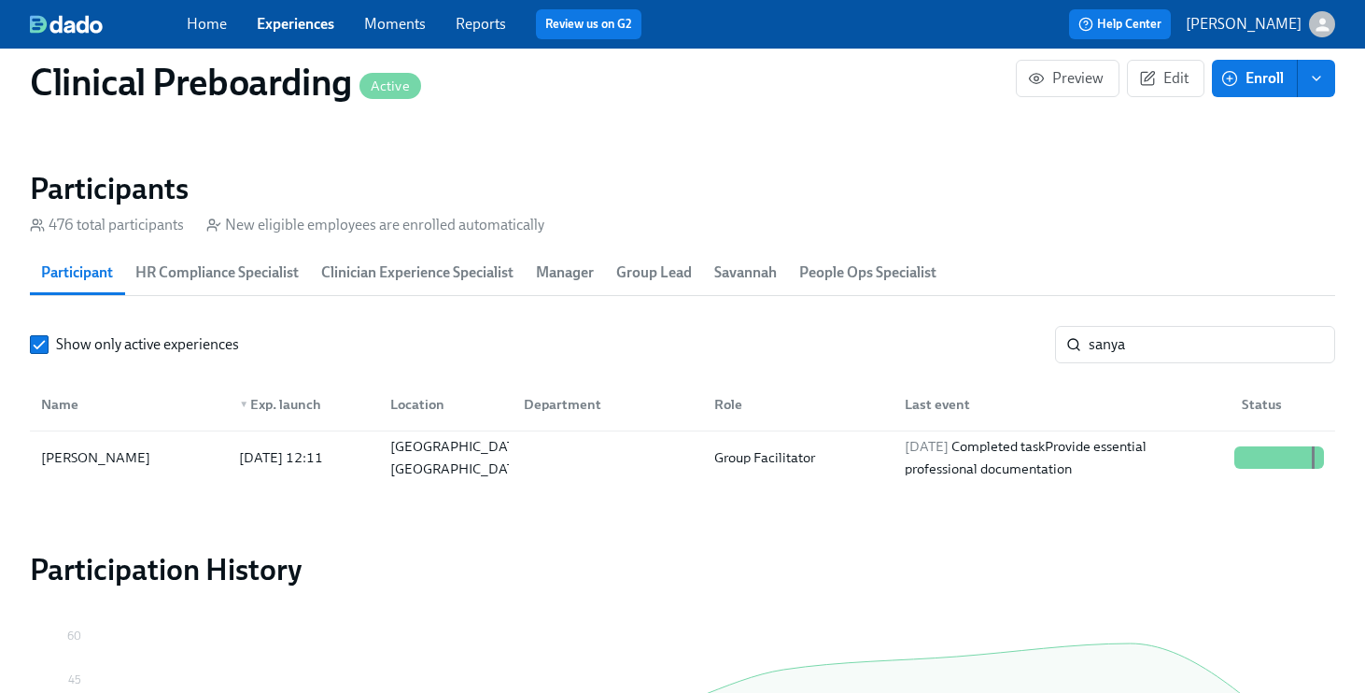
scroll to position [0, 23169]
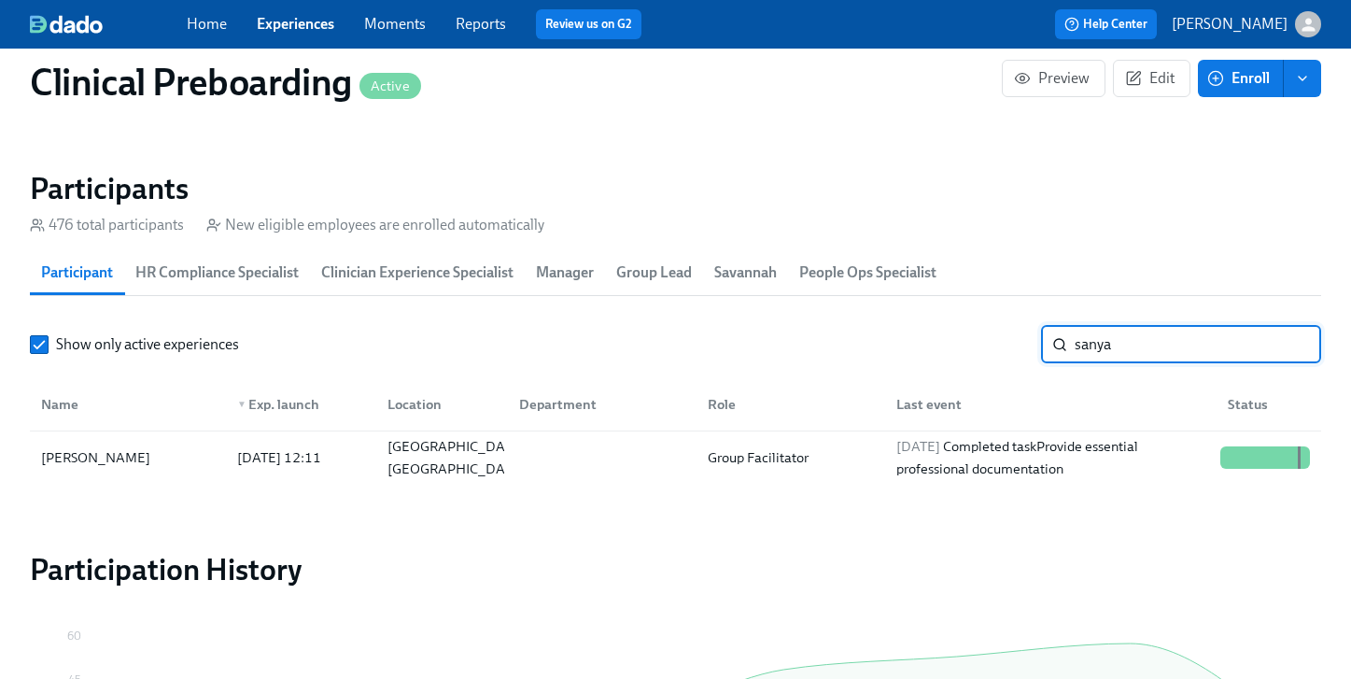
drag, startPoint x: 1161, startPoint y: 354, endPoint x: 904, endPoint y: 339, distance: 257.2
click at [928, 332] on div "Show only active experiences sanya ​" at bounding box center [675, 344] width 1291 height 37
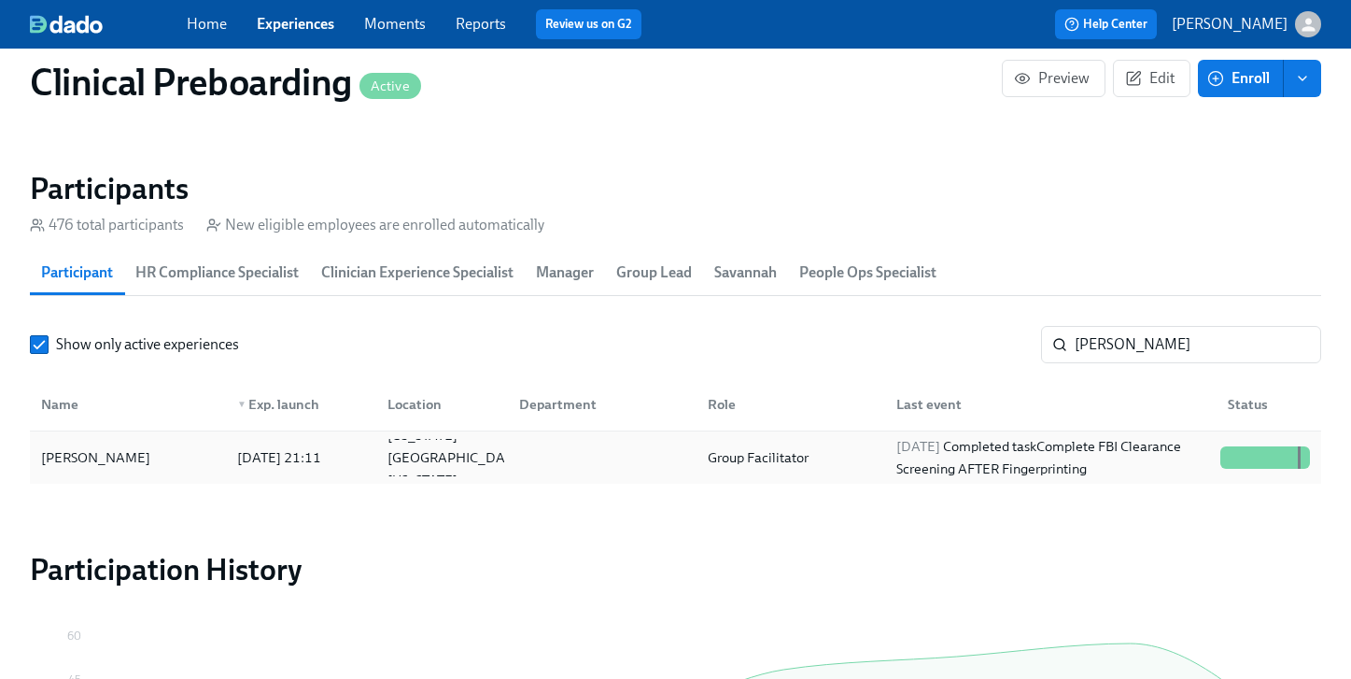
click at [1249, 471] on div at bounding box center [1265, 457] width 105 height 37
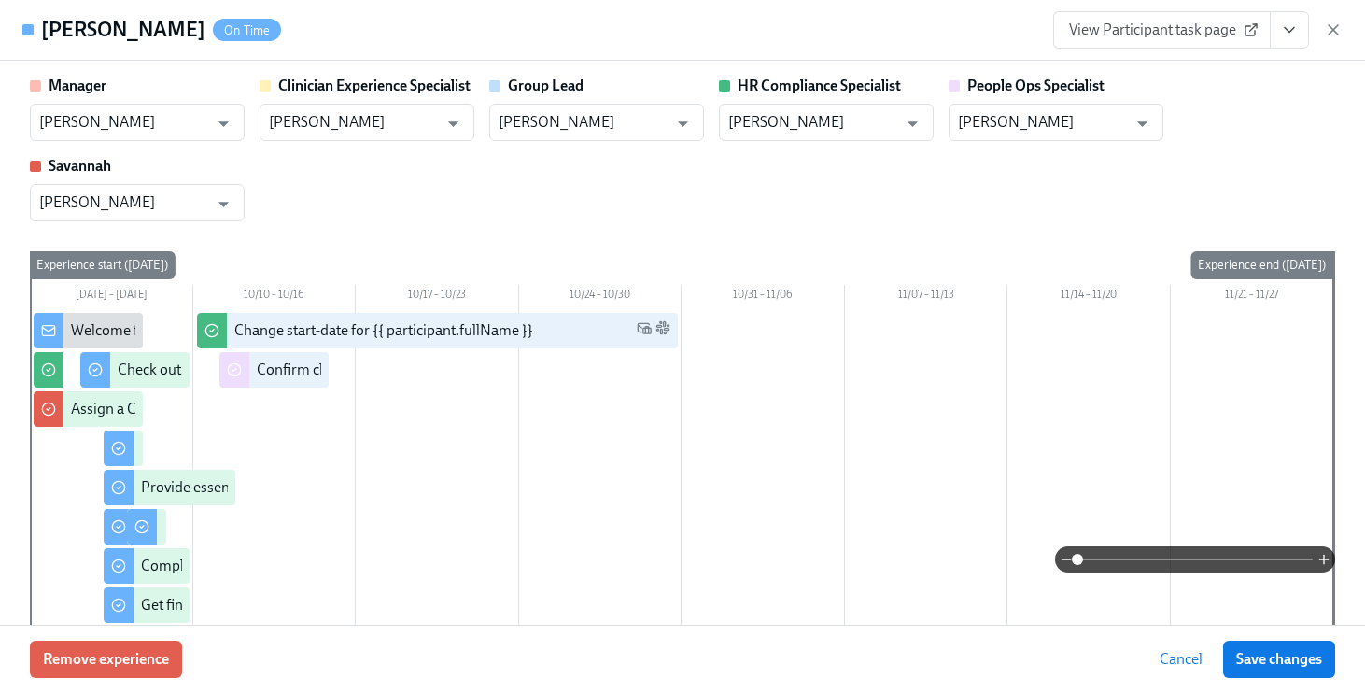
click at [1293, 29] on icon "View task page" at bounding box center [1289, 30] width 19 height 19
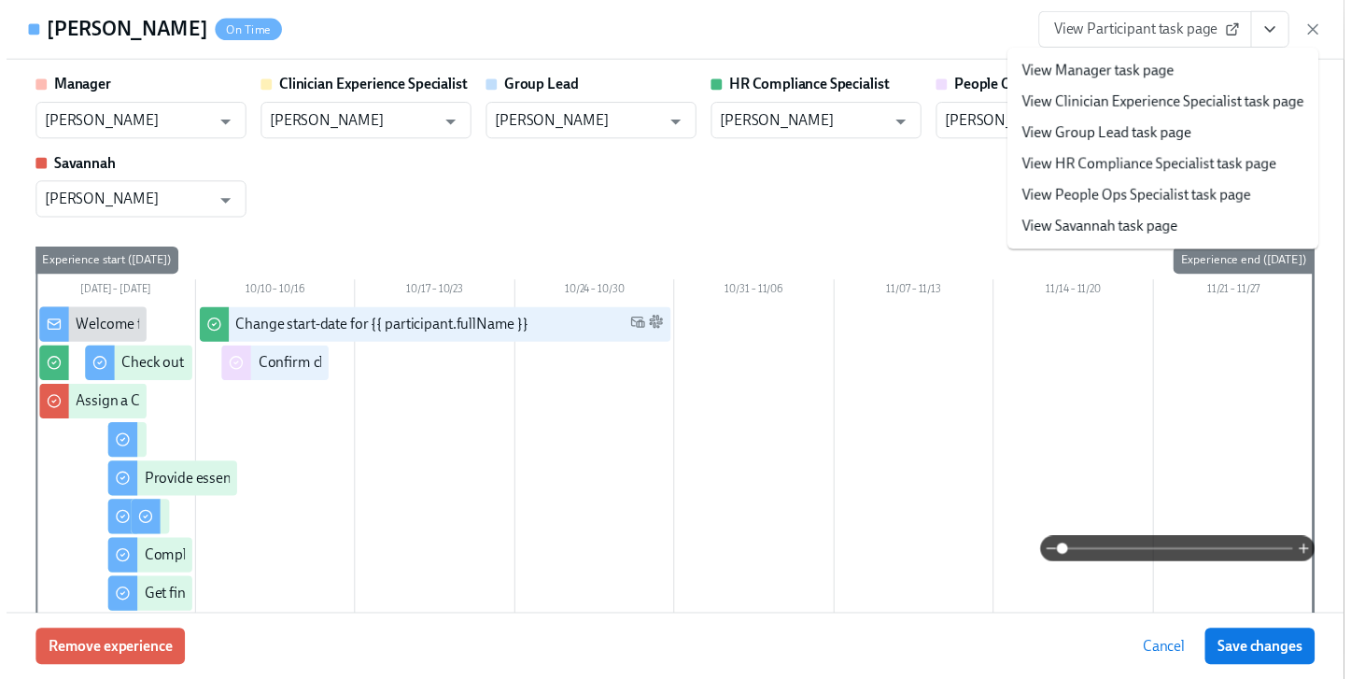
scroll to position [0, 23183]
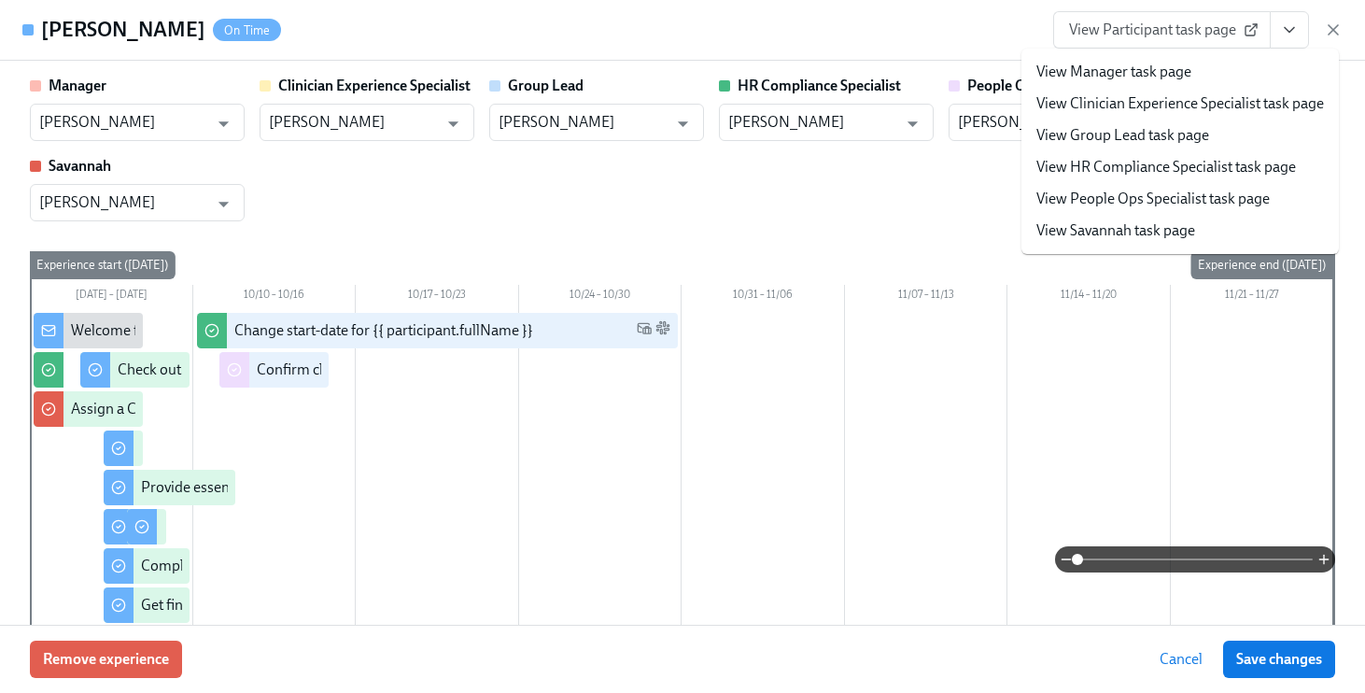
click at [1134, 190] on link "View People Ops Specialist task page" at bounding box center [1152, 199] width 233 height 21
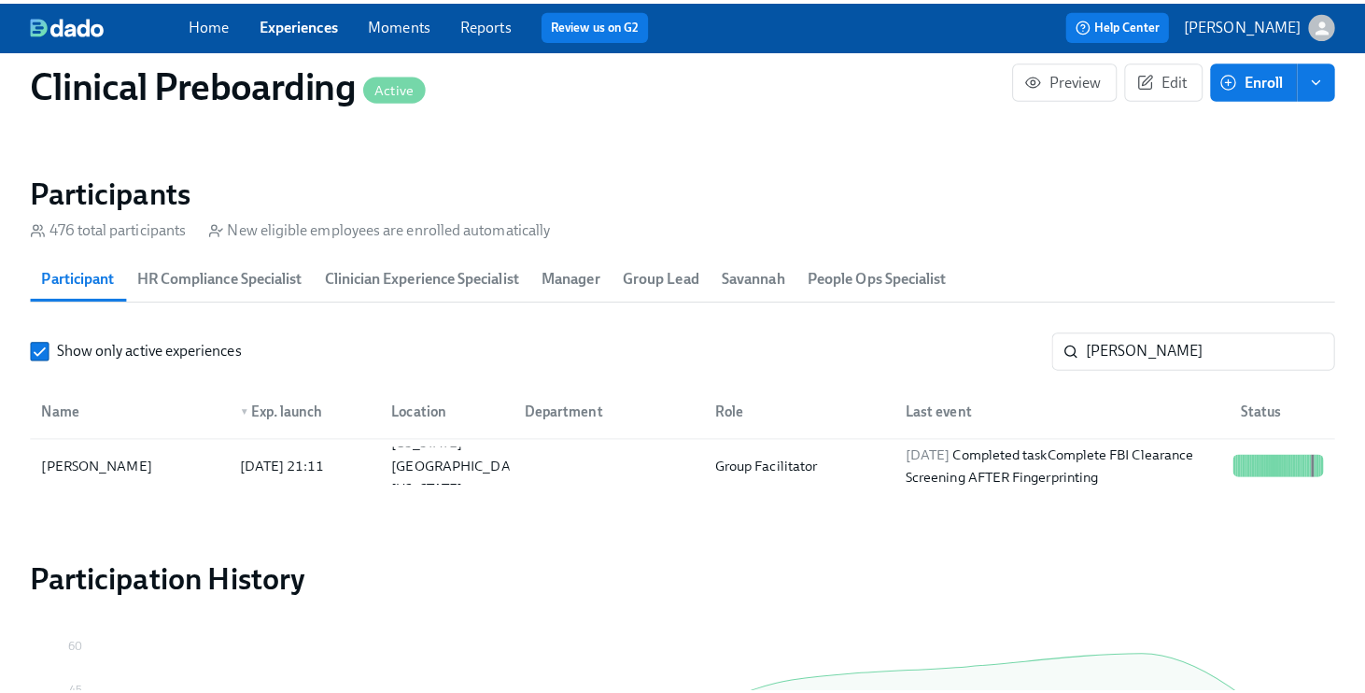
scroll to position [0, 23169]
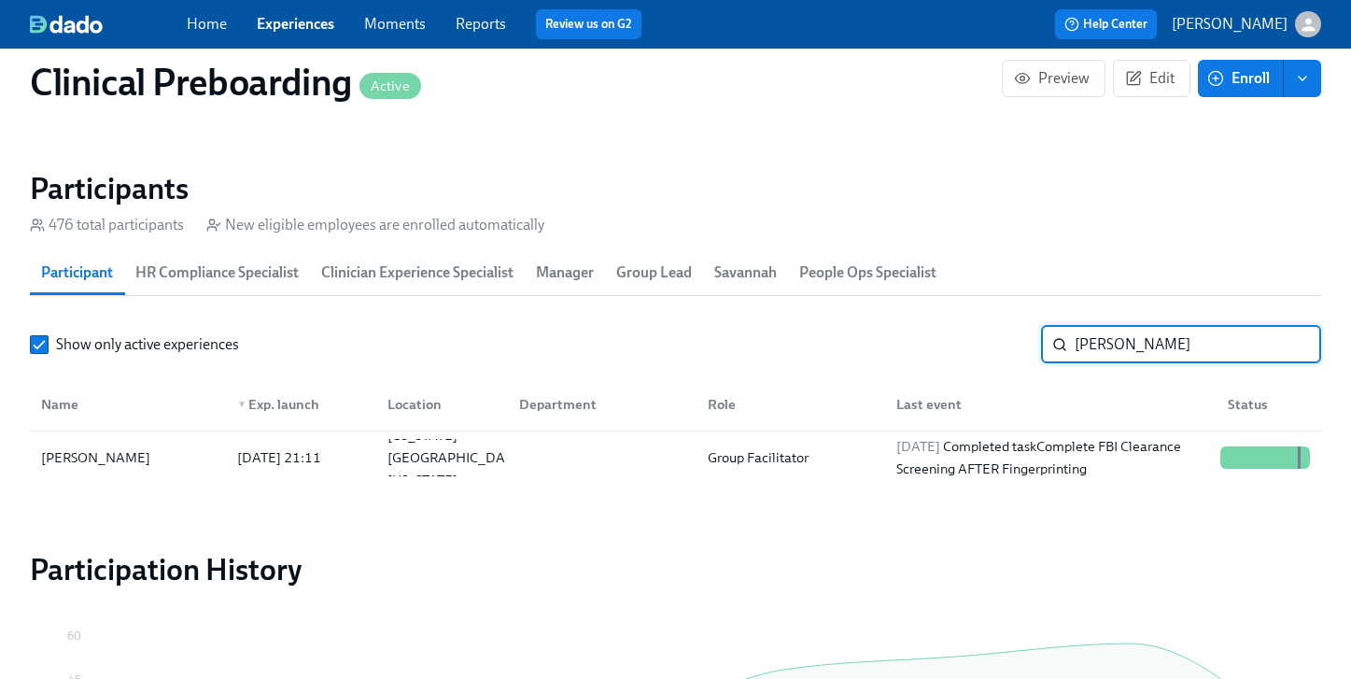
click at [1180, 342] on input "[PERSON_NAME]" at bounding box center [1198, 344] width 247 height 37
drag, startPoint x: 1237, startPoint y: 345, endPoint x: 760, endPoint y: 315, distance: 478.1
click at [771, 315] on section "Participants 476 total participants New eligible employees are enrolled automat…" at bounding box center [675, 330] width 1291 height 321
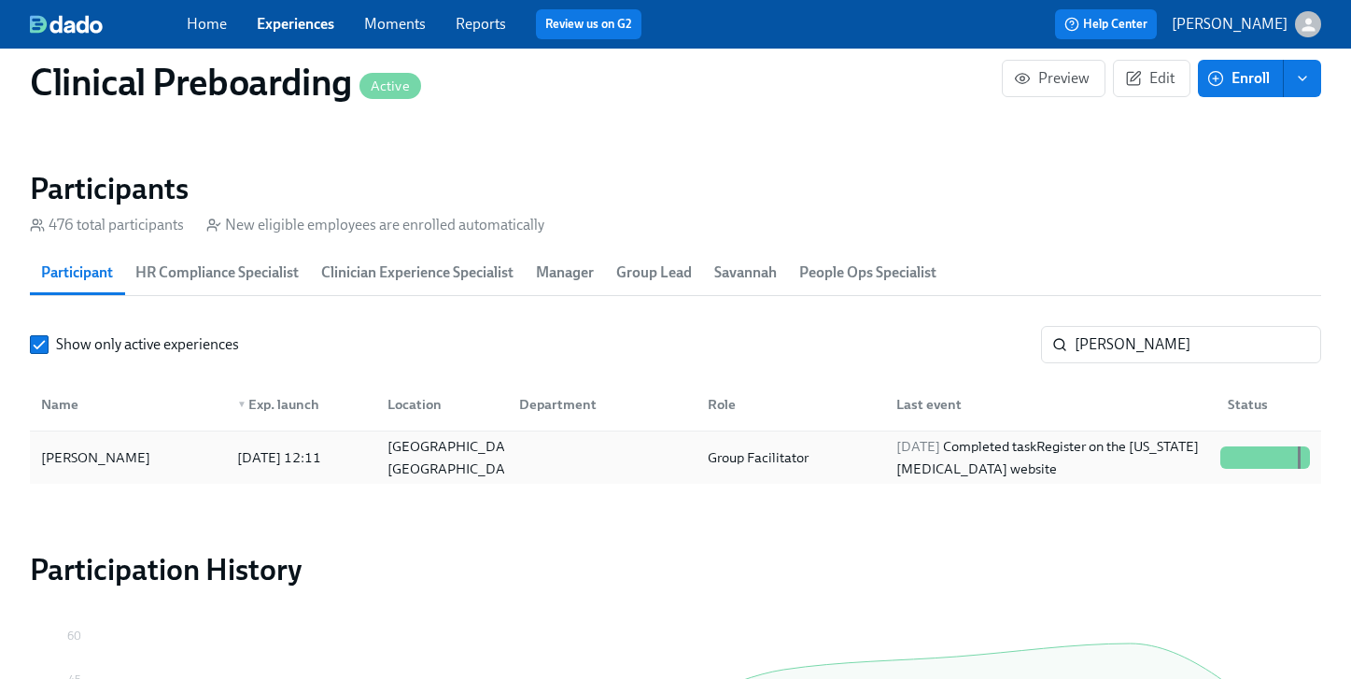
click at [1291, 460] on div at bounding box center [1292, 457] width 3 height 22
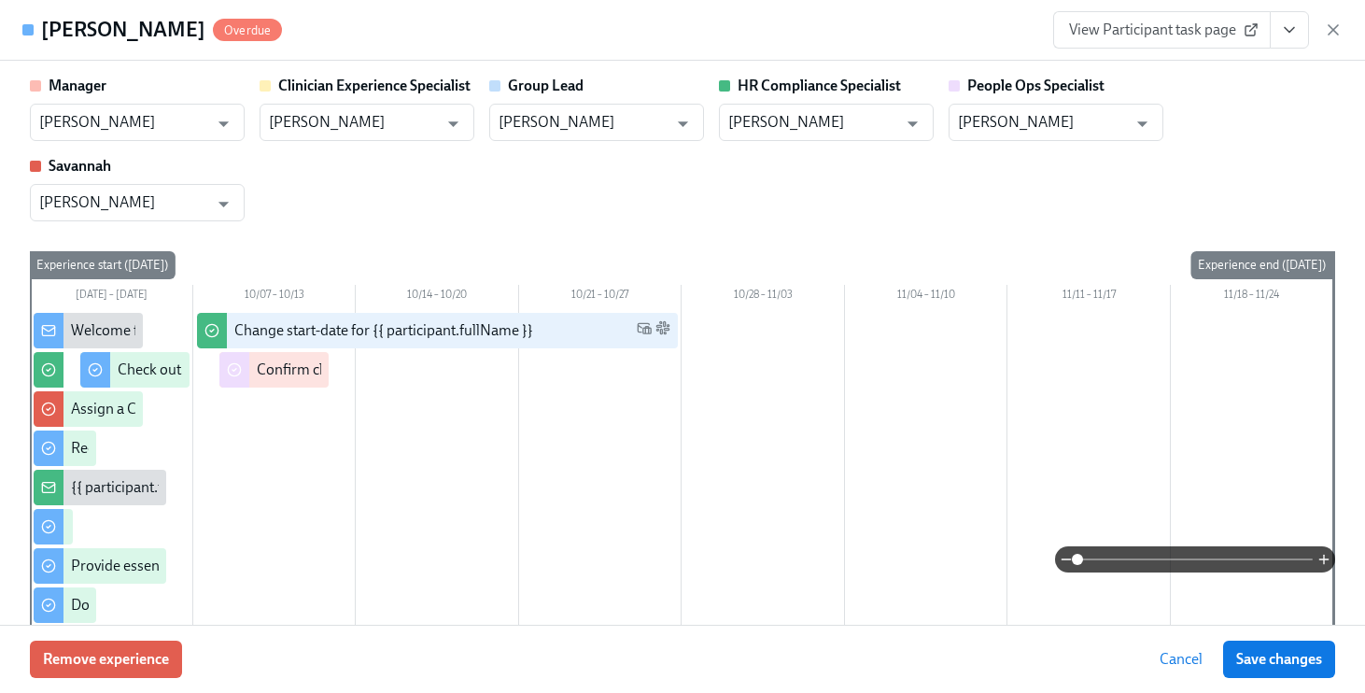
click at [1279, 26] on button "View task page" at bounding box center [1289, 29] width 39 height 37
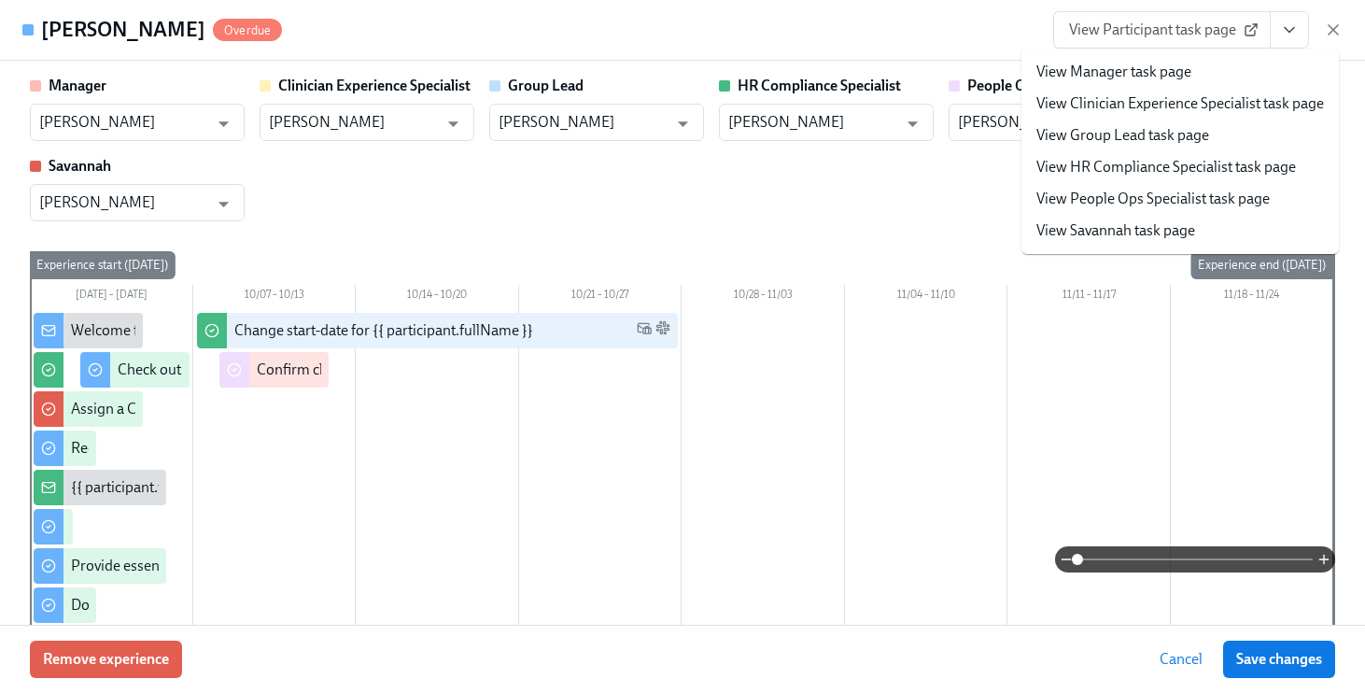
click at [1135, 195] on link "View People Ops Specialist task page" at bounding box center [1152, 199] width 233 height 21
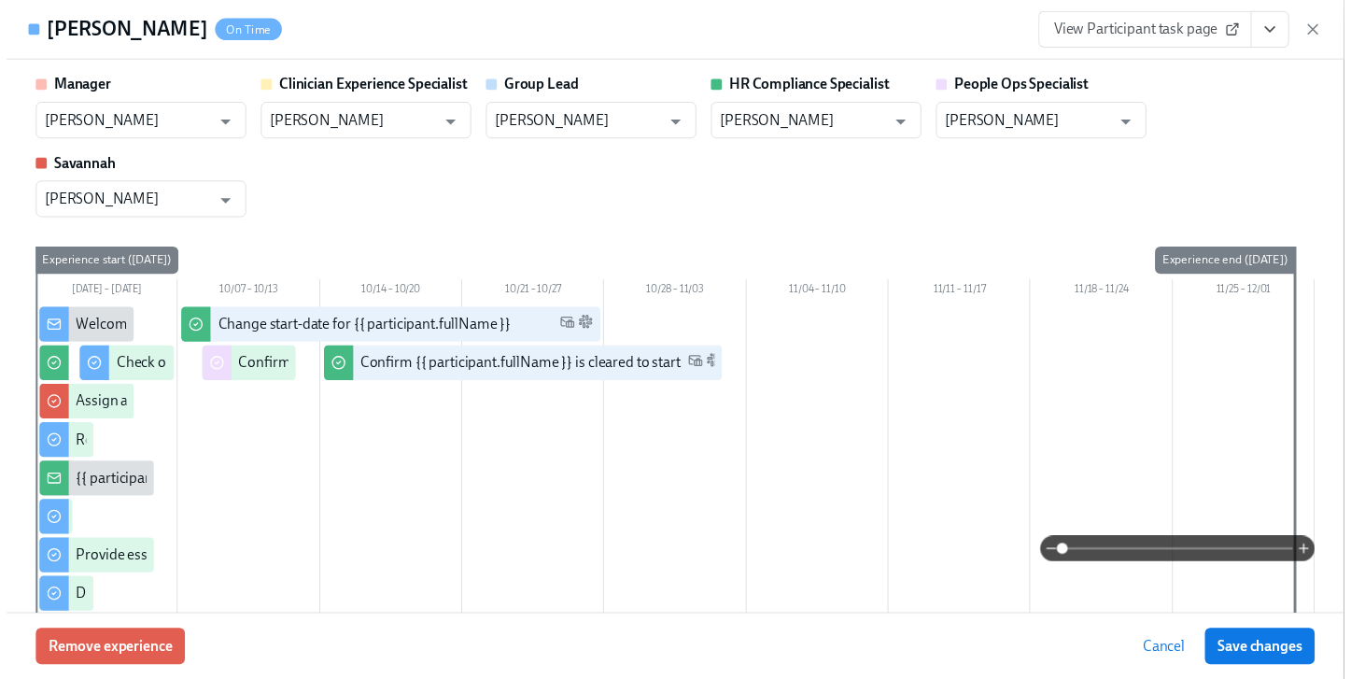
scroll to position [0, 23183]
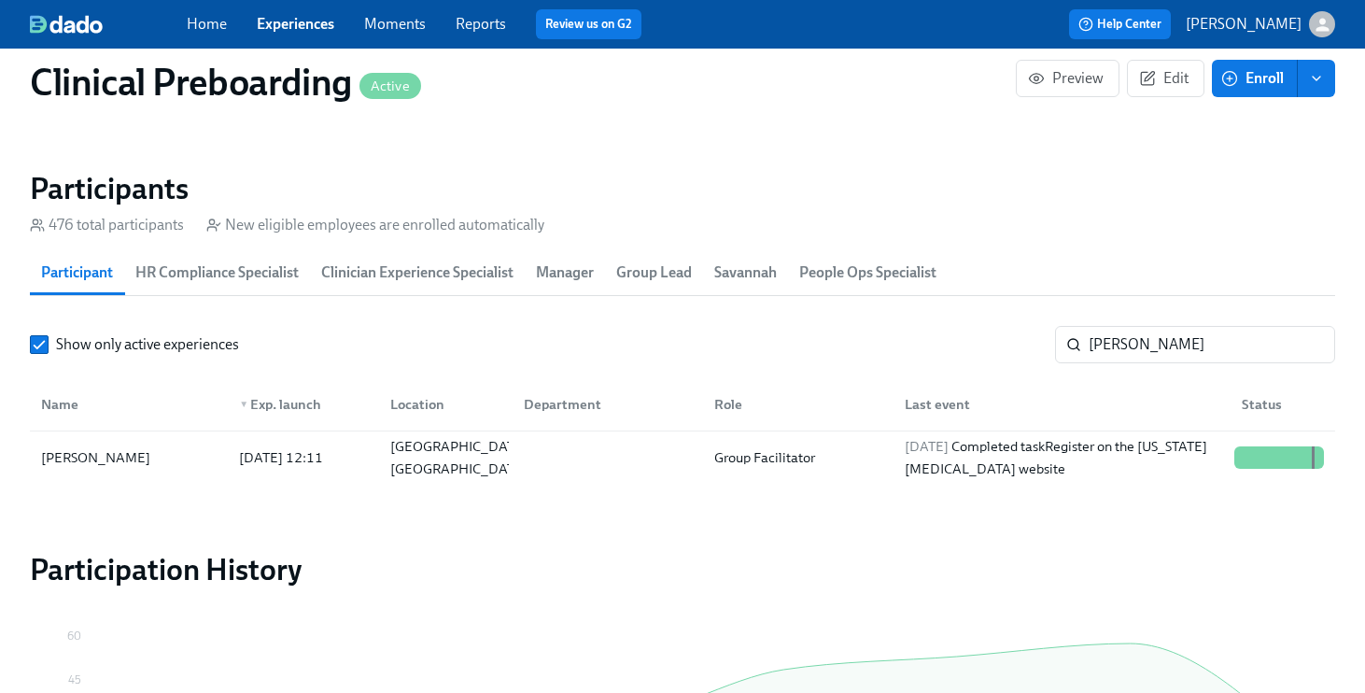
scroll to position [0, 23169]
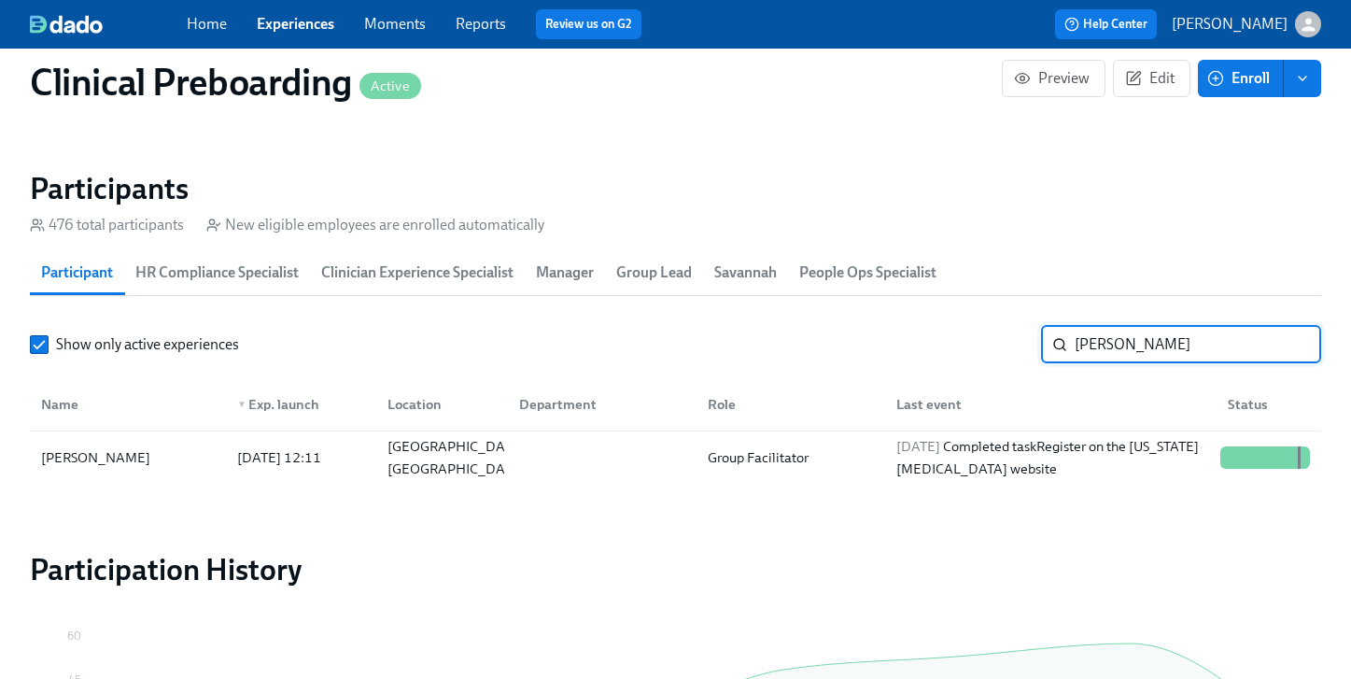
drag, startPoint x: 1151, startPoint y: 342, endPoint x: 914, endPoint y: 319, distance: 238.2
click at [918, 318] on section "Participants 476 total participants New eligible employees are enrolled automat…" at bounding box center [675, 330] width 1291 height 321
type input "[PERSON_NAME]"
click at [1270, 464] on div at bounding box center [1270, 457] width 2 height 22
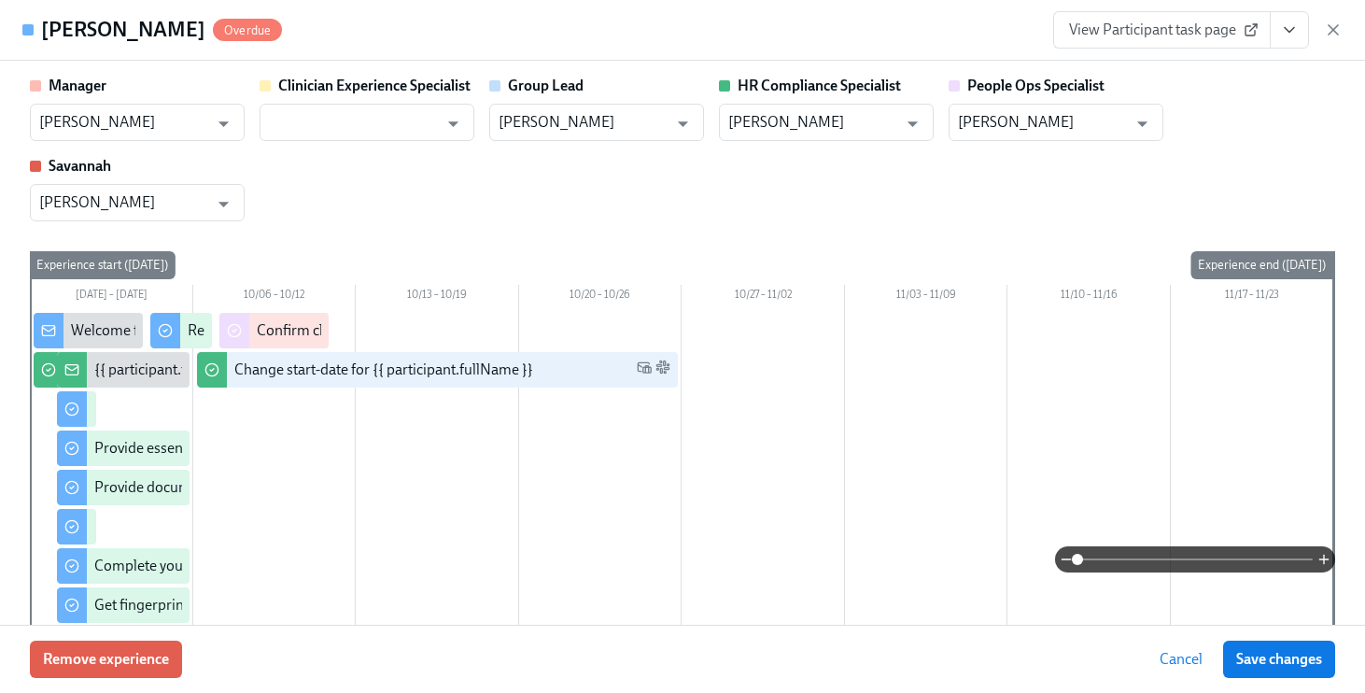
click at [1282, 34] on icon "View task page" at bounding box center [1289, 30] width 19 height 19
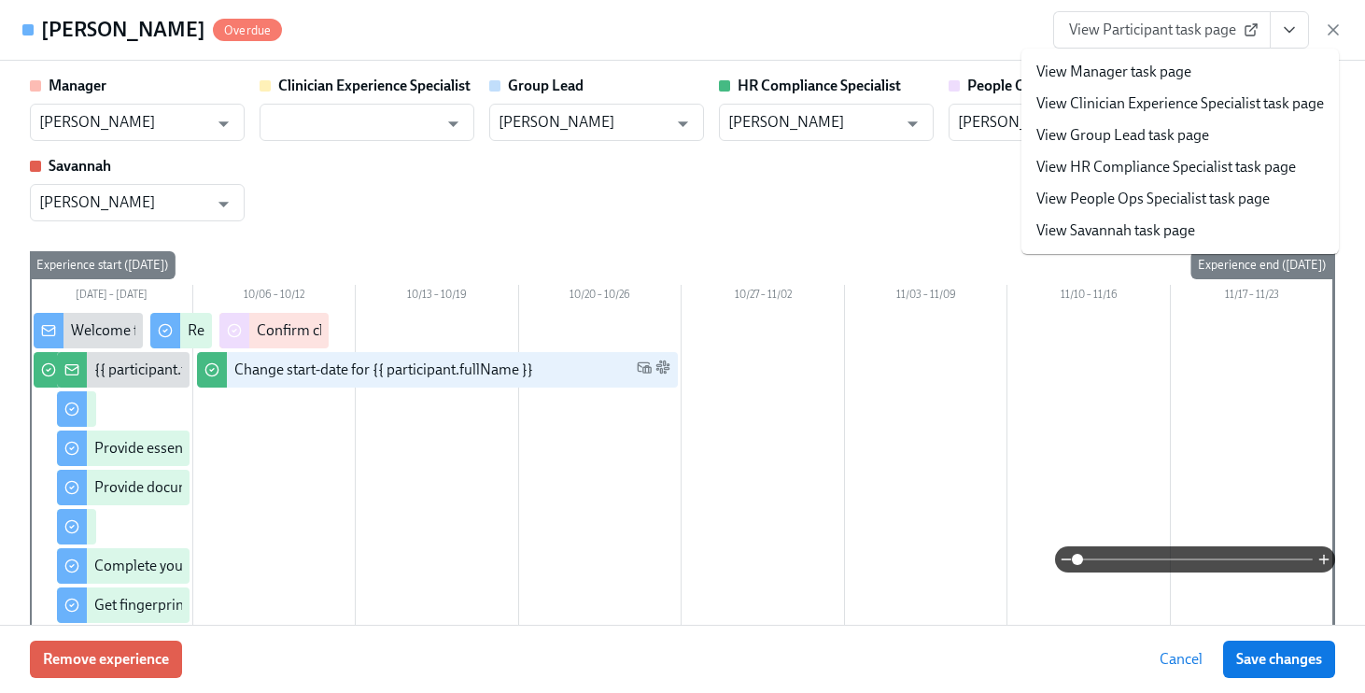
click at [1142, 191] on link "View People Ops Specialist task page" at bounding box center [1152, 199] width 233 height 21
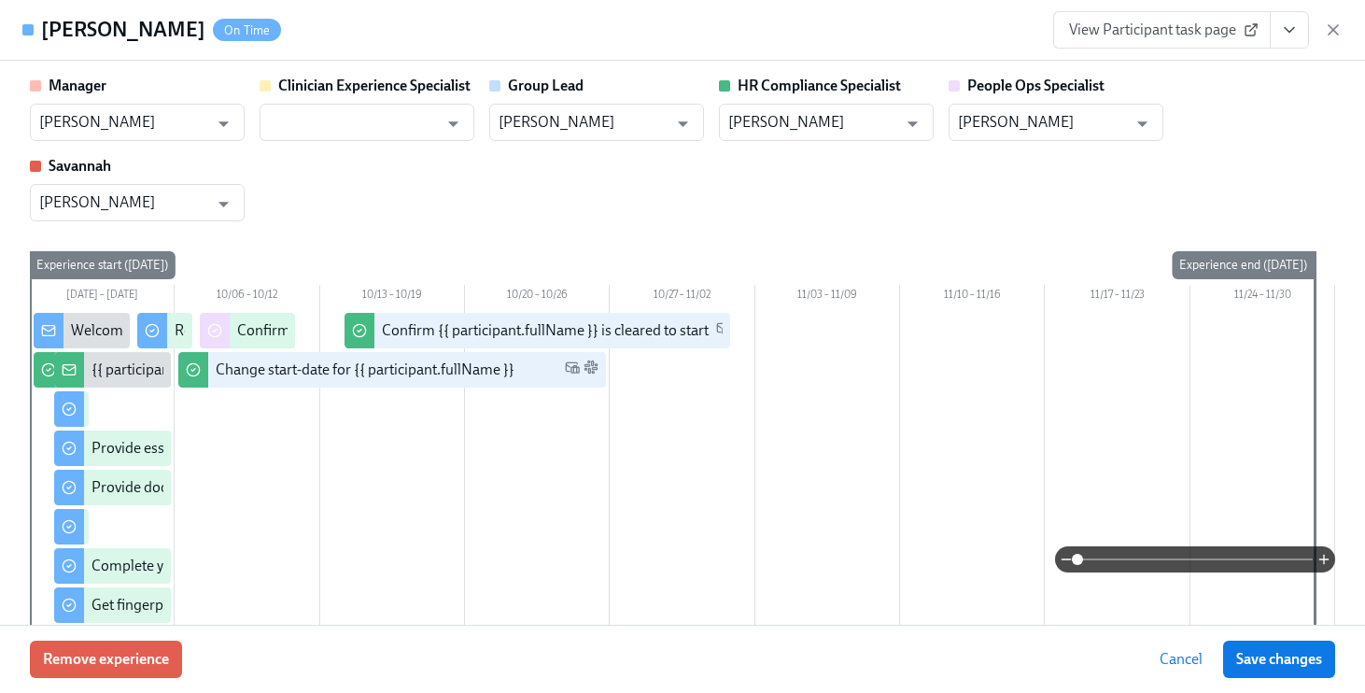
scroll to position [0, 23183]
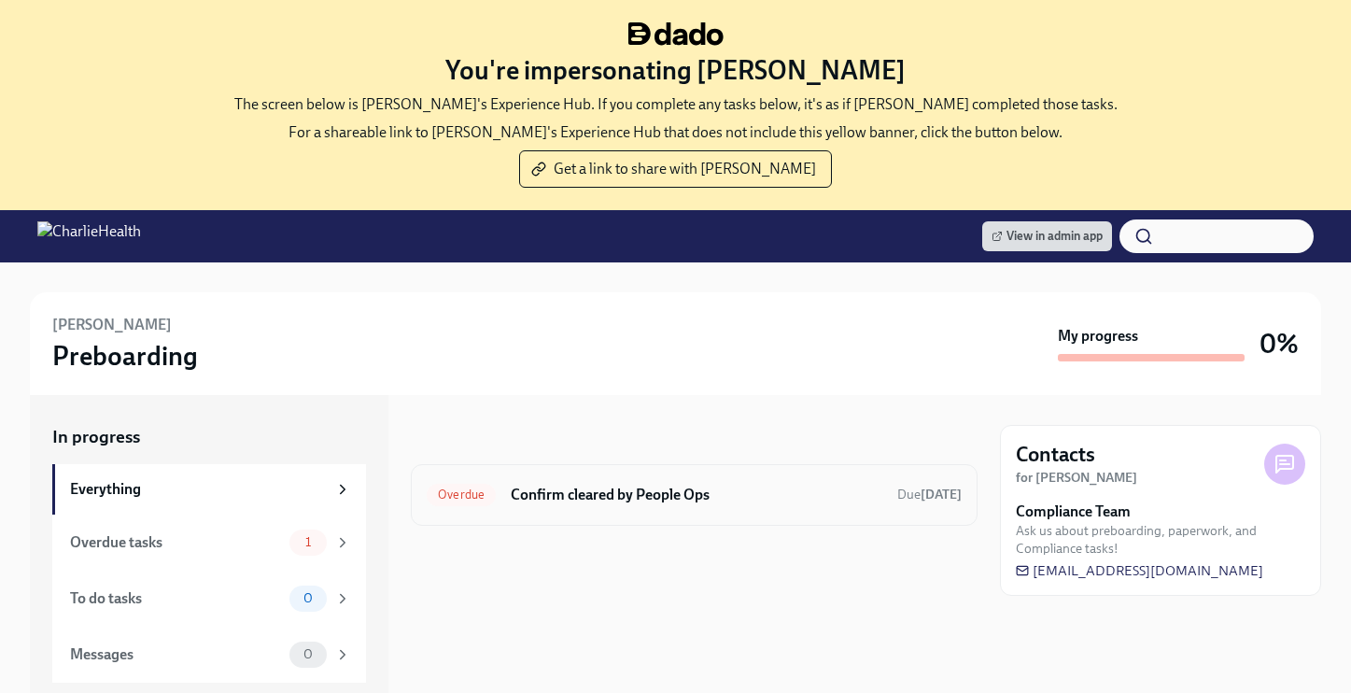
click at [583, 501] on h6 "Confirm cleared by People Ops" at bounding box center [697, 495] width 372 height 21
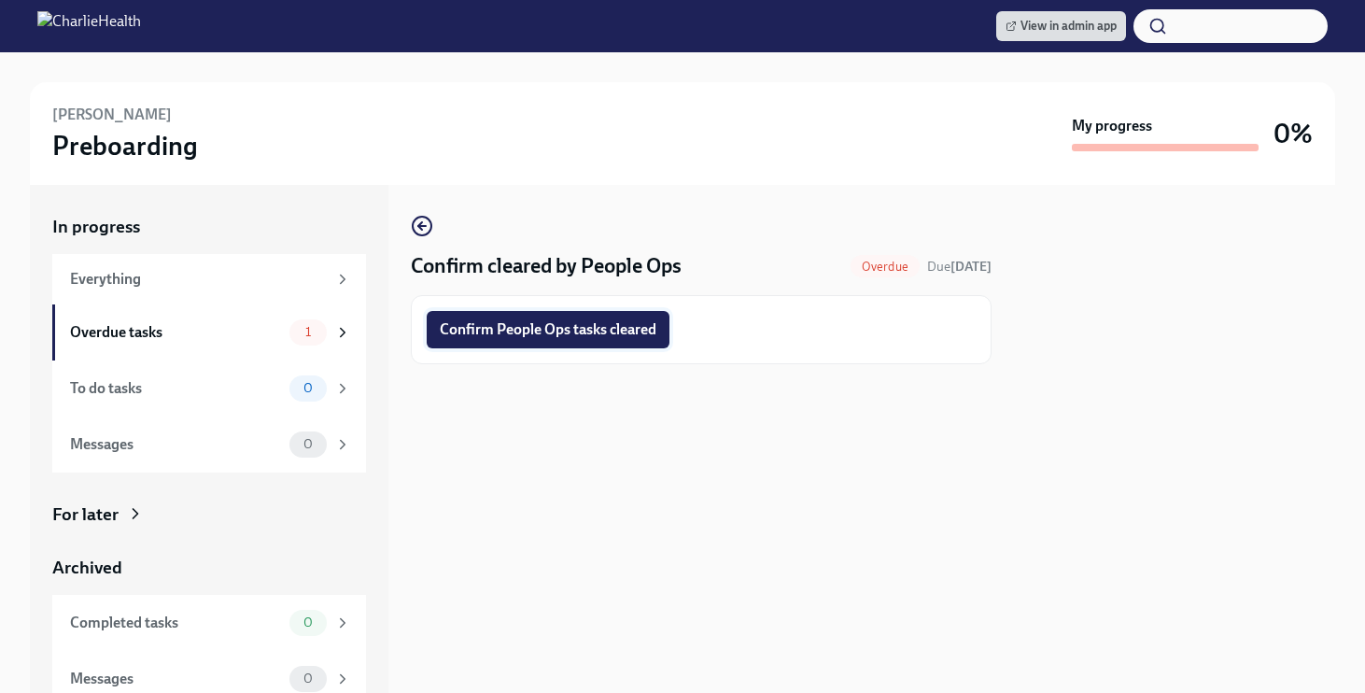
click at [436, 328] on button "Confirm People Ops tasks cleared" at bounding box center [548, 329] width 243 height 37
